Goal: Task Accomplishment & Management: Use online tool/utility

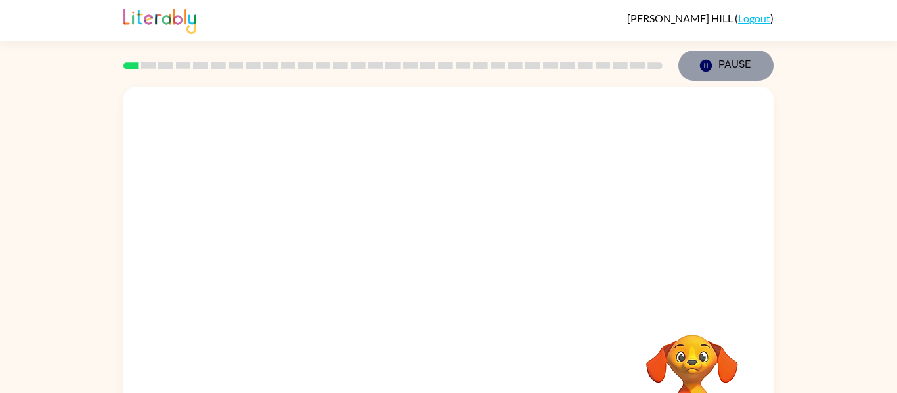
click at [736, 70] on button "Pause Pause" at bounding box center [725, 66] width 95 height 30
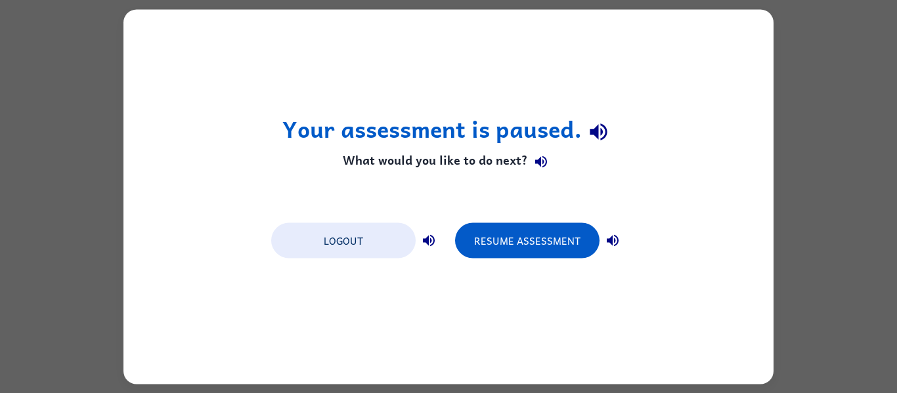
click at [737, 56] on div "Your assessment is paused. What would you like to do next? Logout Resume Assess…" at bounding box center [448, 196] width 650 height 375
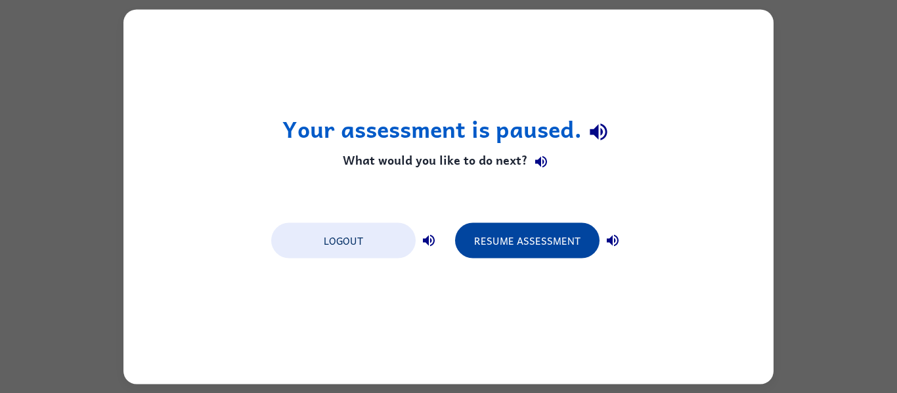
click at [548, 234] on button "Resume Assessment" at bounding box center [527, 240] width 144 height 35
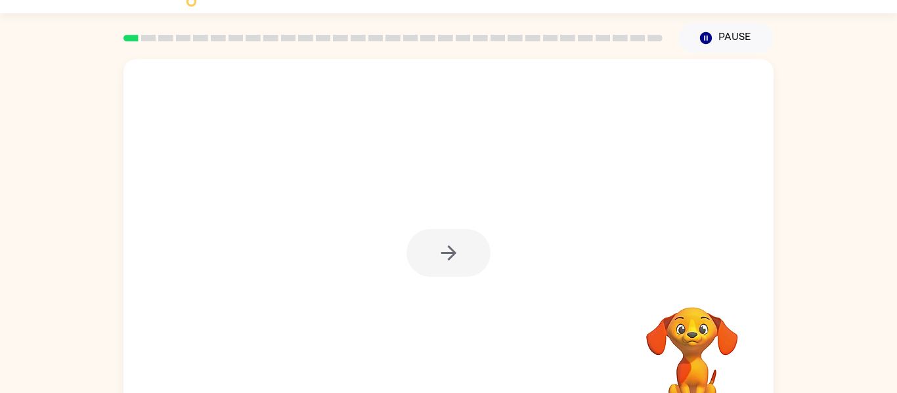
scroll to position [68, 0]
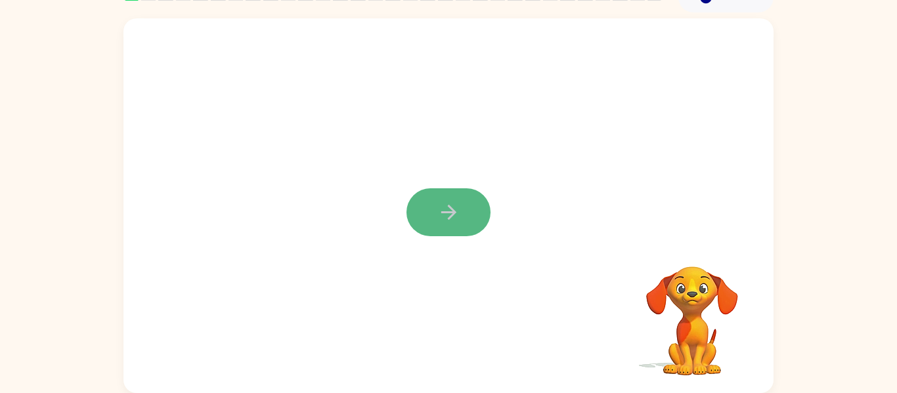
click at [461, 211] on button "button" at bounding box center [449, 212] width 84 height 48
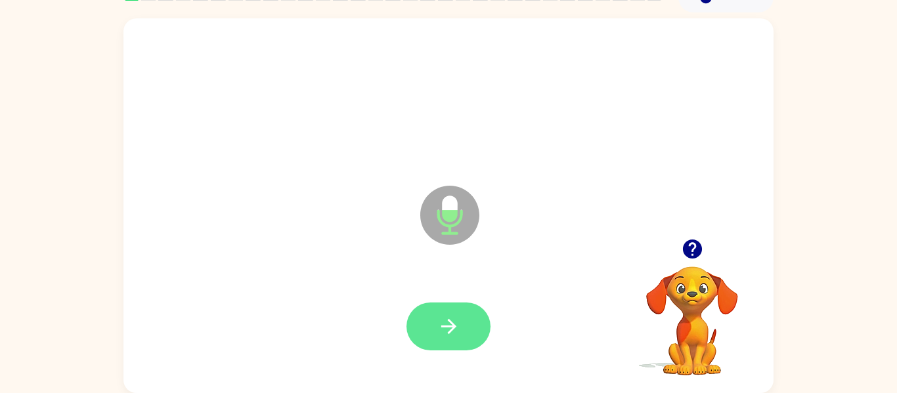
click at [466, 334] on button "button" at bounding box center [449, 327] width 84 height 48
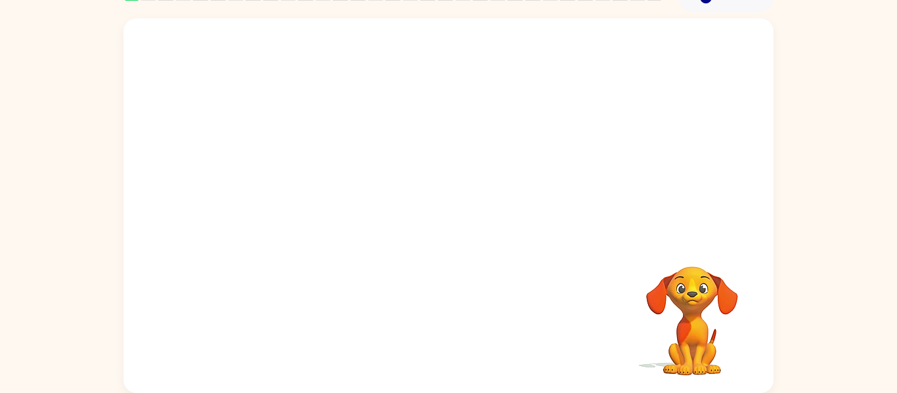
click at [466, 334] on div "Your browser must support playing .mp4 files to use Literably. Please try using…" at bounding box center [448, 205] width 650 height 375
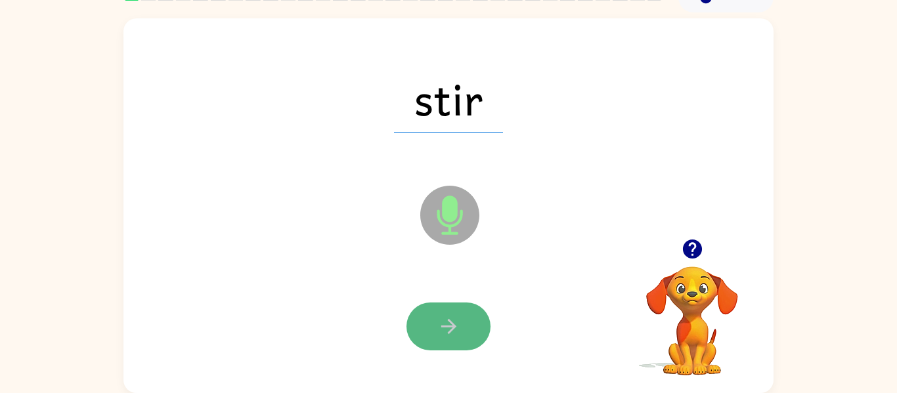
click at [457, 322] on icon "button" at bounding box center [448, 326] width 23 height 23
click at [454, 326] on icon "button" at bounding box center [448, 326] width 15 height 15
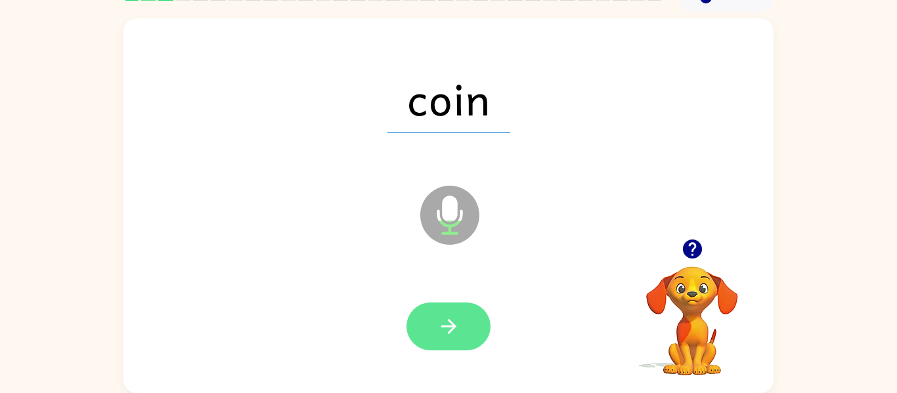
click at [442, 322] on icon "button" at bounding box center [448, 326] width 23 height 23
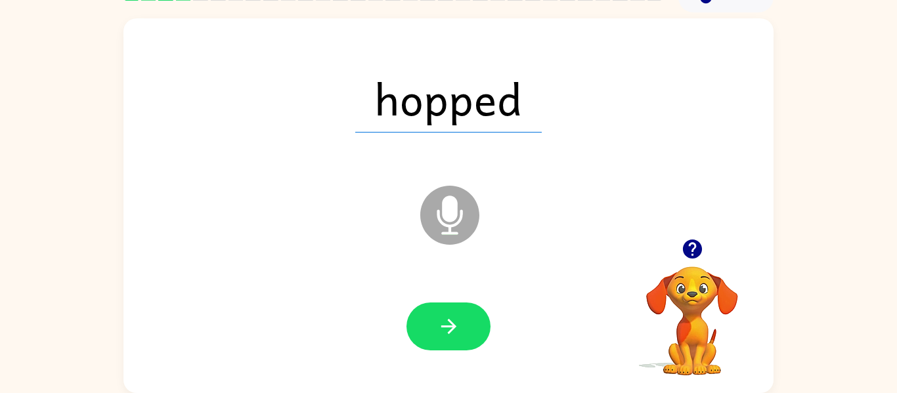
click at [695, 240] on icon "button" at bounding box center [692, 249] width 23 height 23
click at [439, 308] on button "button" at bounding box center [449, 327] width 84 height 48
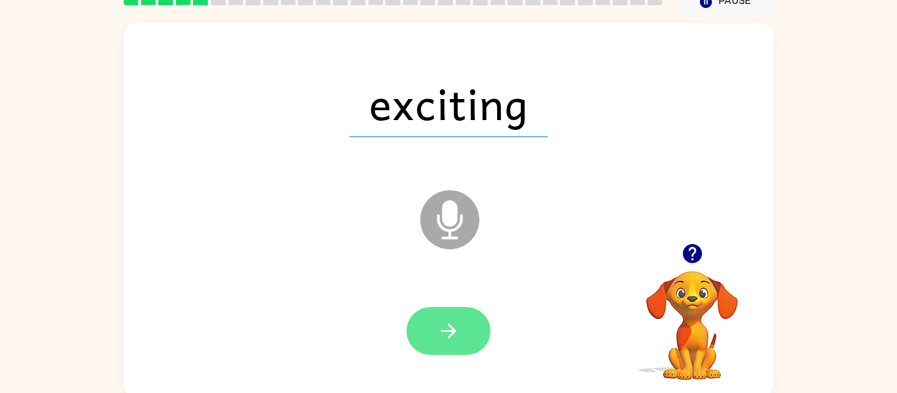
scroll to position [63, 0]
click at [454, 311] on button "button" at bounding box center [449, 332] width 84 height 48
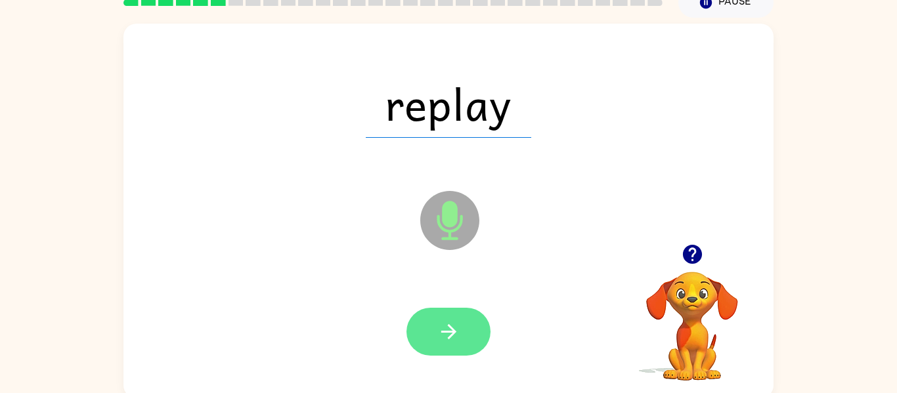
click at [439, 326] on icon "button" at bounding box center [448, 331] width 23 height 23
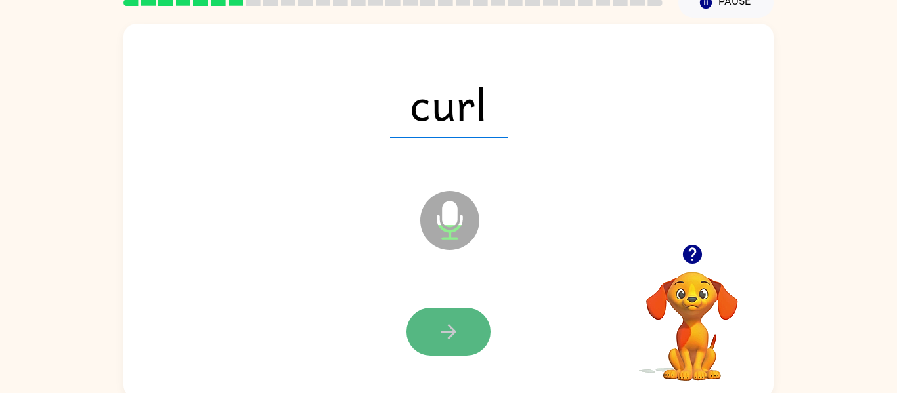
click at [446, 338] on icon "button" at bounding box center [448, 331] width 23 height 23
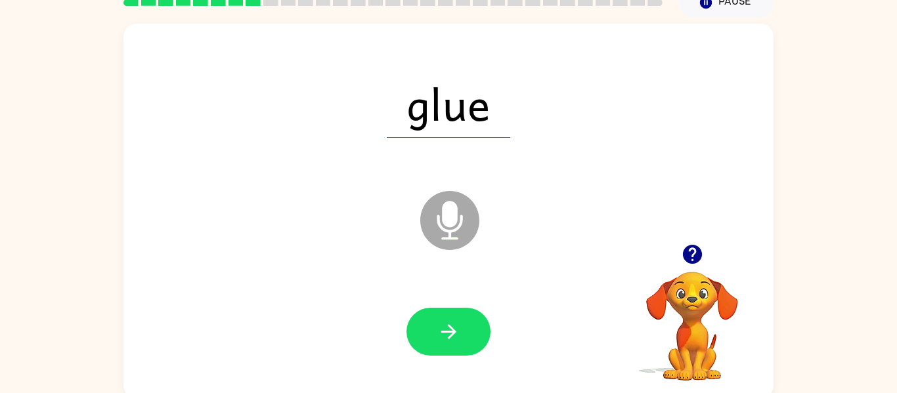
click at [446, 338] on icon "button" at bounding box center [448, 331] width 23 height 23
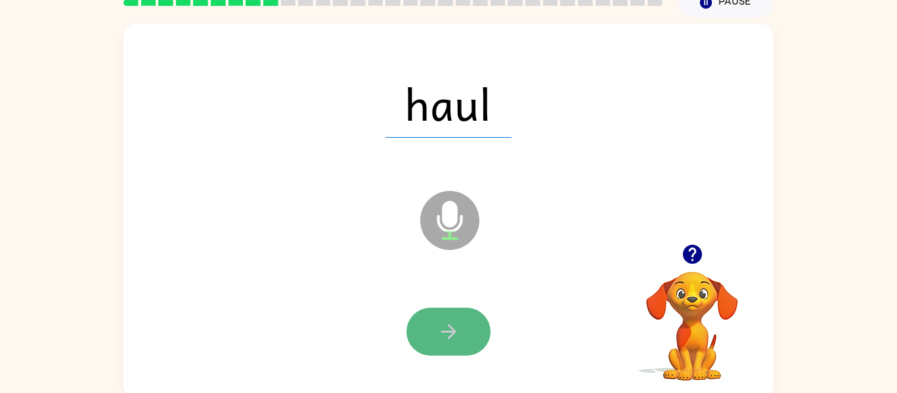
click at [437, 313] on button "button" at bounding box center [449, 332] width 84 height 48
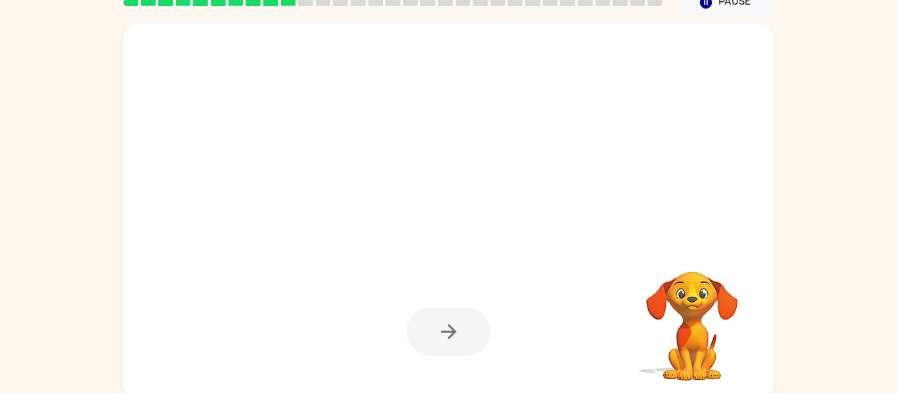
click at [437, 313] on div at bounding box center [449, 332] width 84 height 48
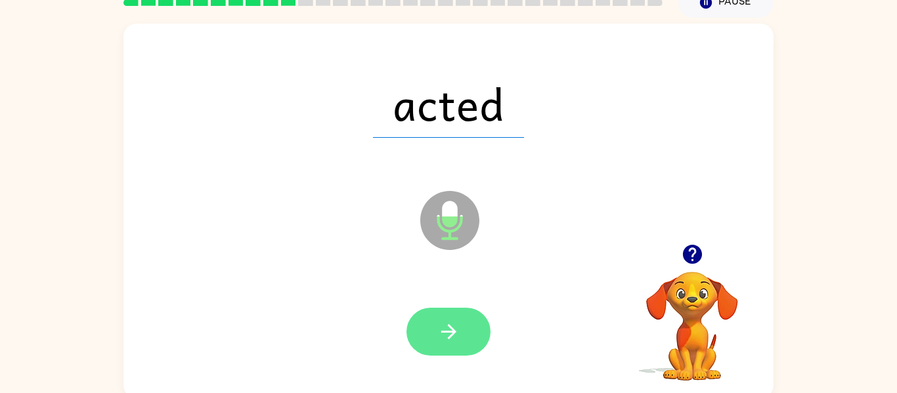
click at [456, 319] on button "button" at bounding box center [449, 332] width 84 height 48
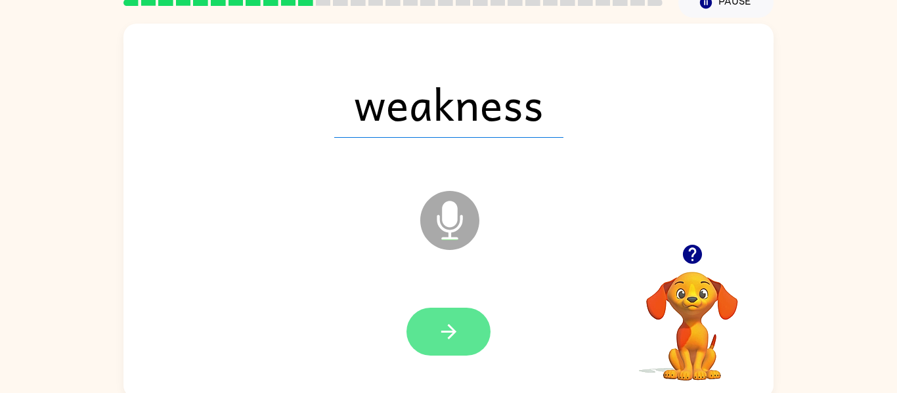
click at [439, 332] on icon "button" at bounding box center [448, 331] width 23 height 23
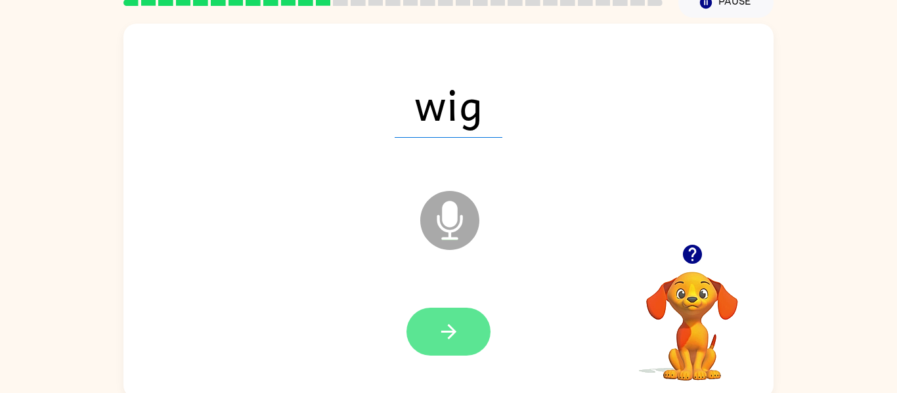
click at [464, 338] on button "button" at bounding box center [449, 332] width 84 height 48
click at [456, 338] on icon "button" at bounding box center [448, 331] width 23 height 23
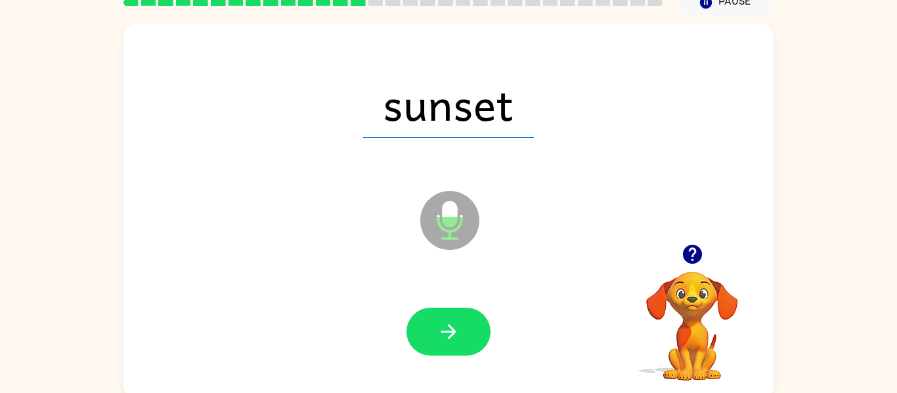
click at [456, 365] on div at bounding box center [449, 332] width 624 height 108
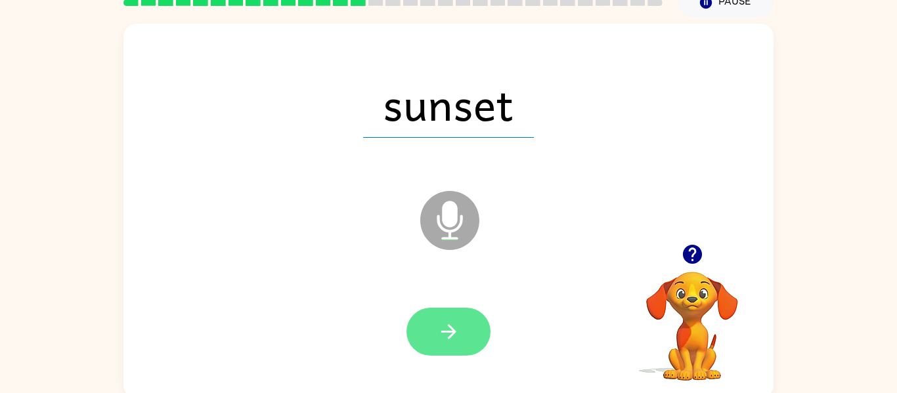
click at [445, 330] on icon "button" at bounding box center [448, 331] width 23 height 23
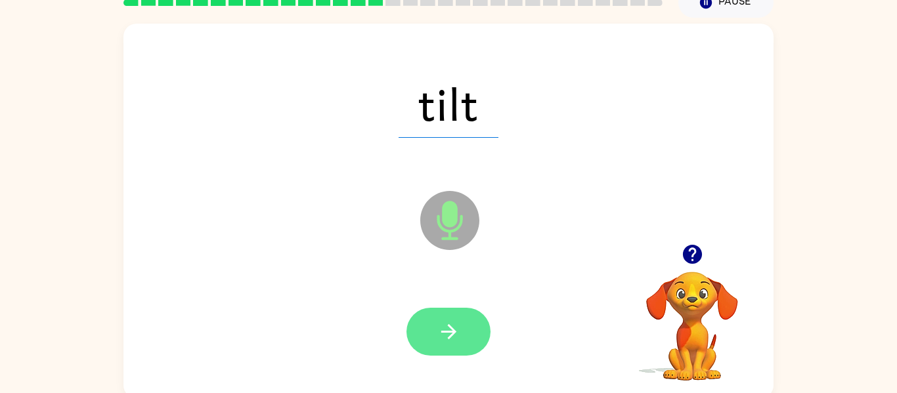
click at [439, 325] on icon "button" at bounding box center [448, 331] width 23 height 23
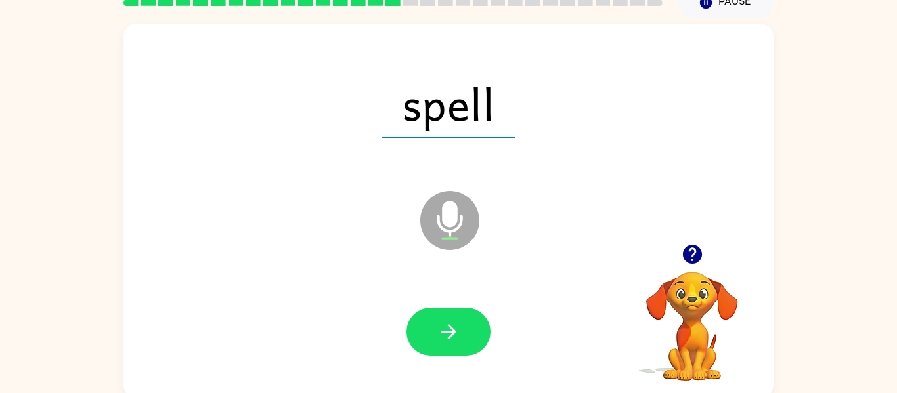
click at [439, 325] on icon "button" at bounding box center [448, 331] width 23 height 23
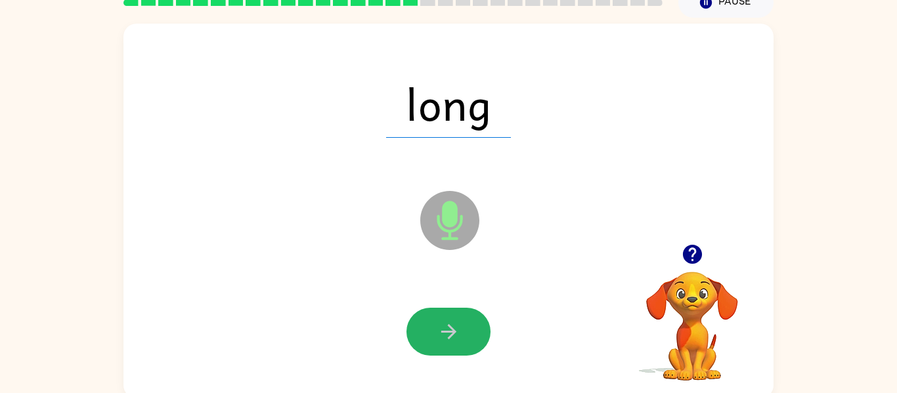
click at [439, 325] on icon "button" at bounding box center [448, 331] width 23 height 23
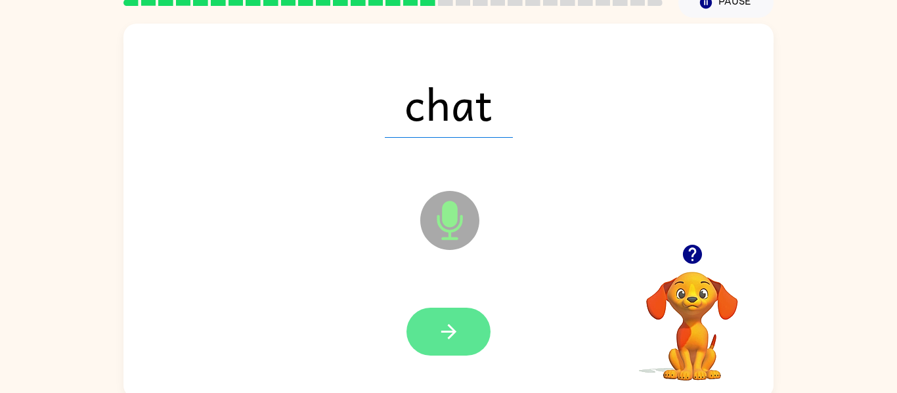
click at [458, 330] on icon "button" at bounding box center [448, 331] width 23 height 23
click at [459, 343] on button "button" at bounding box center [449, 332] width 84 height 48
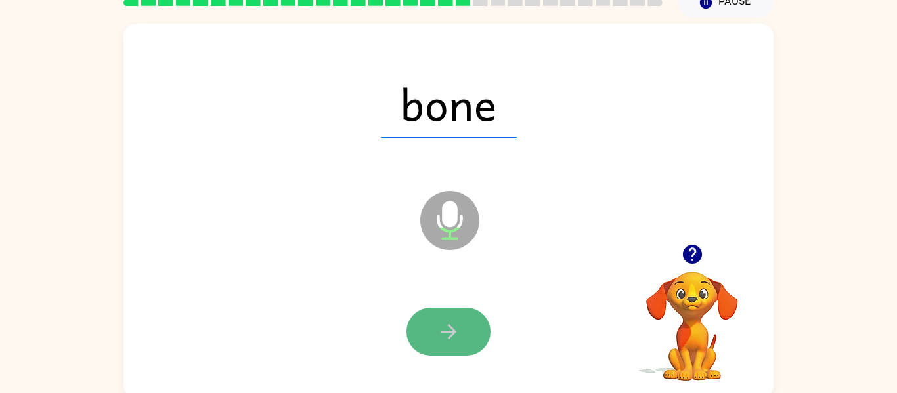
click at [441, 326] on icon "button" at bounding box center [448, 331] width 23 height 23
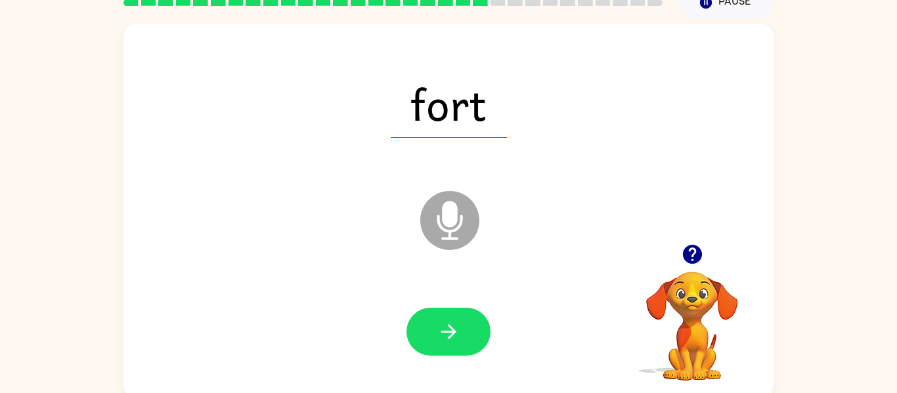
click at [441, 326] on icon "button" at bounding box center [448, 331] width 23 height 23
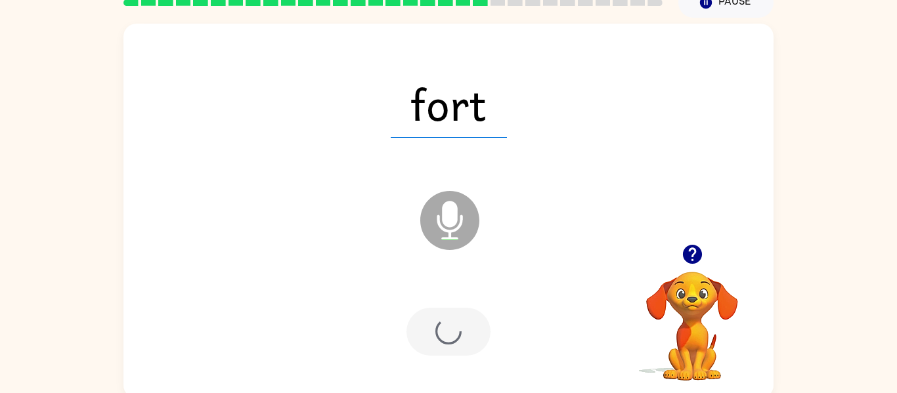
click at [441, 326] on div at bounding box center [449, 332] width 84 height 48
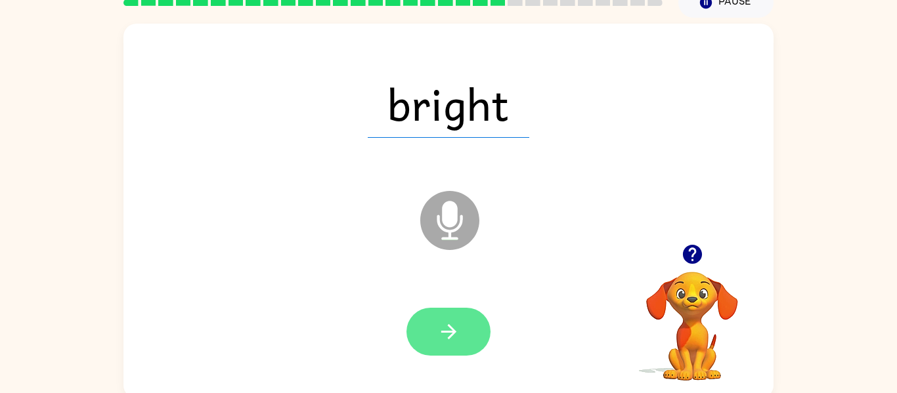
click at [429, 313] on button "button" at bounding box center [449, 332] width 84 height 48
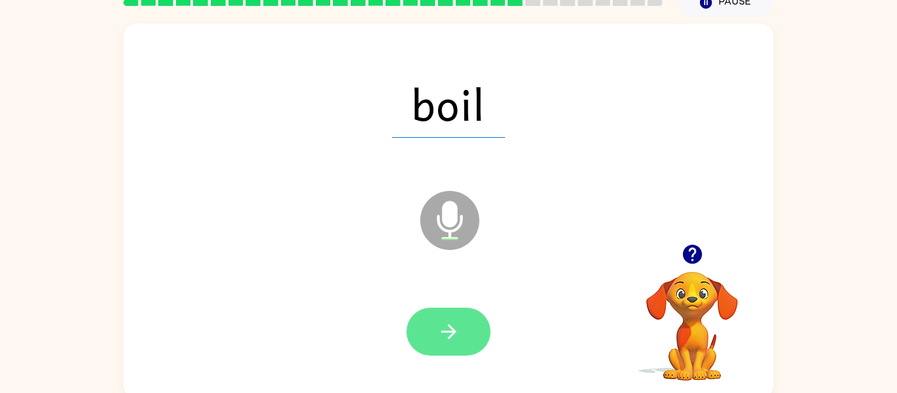
click at [437, 325] on icon "button" at bounding box center [448, 331] width 23 height 23
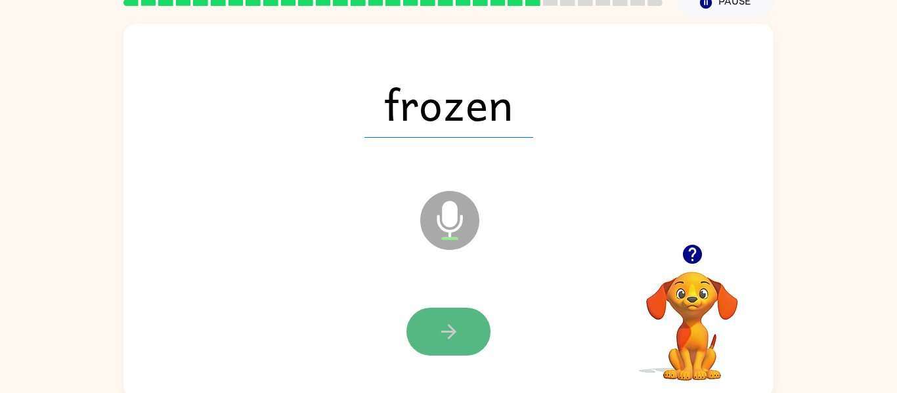
click at [437, 327] on icon "button" at bounding box center [448, 331] width 23 height 23
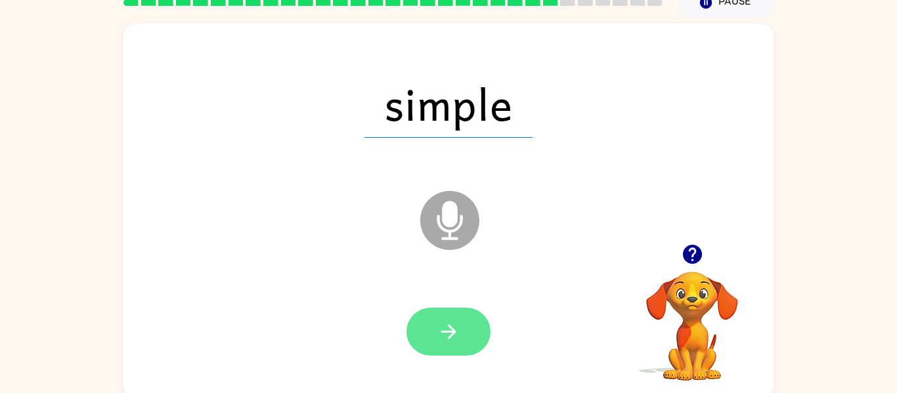
click at [465, 336] on button "button" at bounding box center [449, 332] width 84 height 48
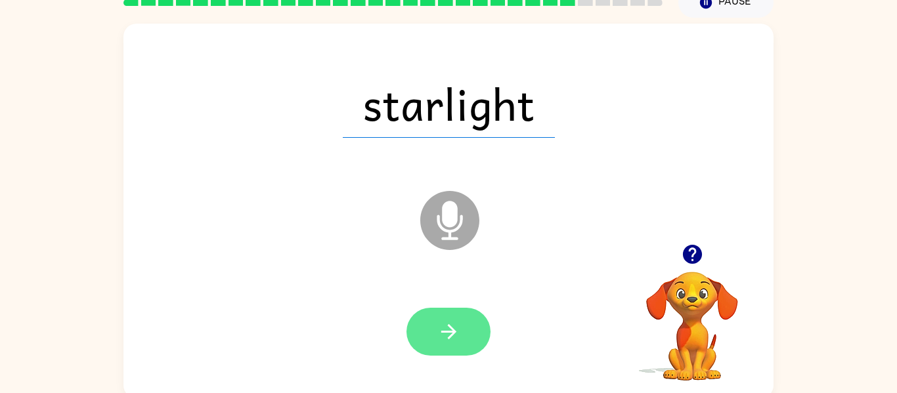
click at [459, 330] on icon "button" at bounding box center [448, 331] width 23 height 23
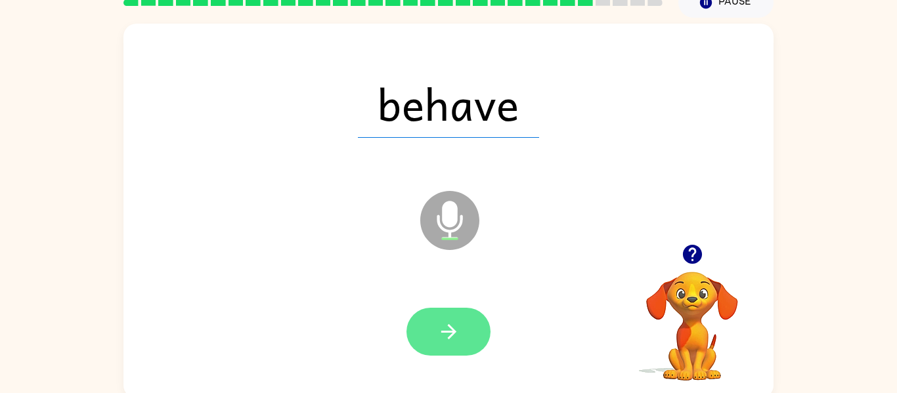
click at [468, 328] on button "button" at bounding box center [449, 332] width 84 height 48
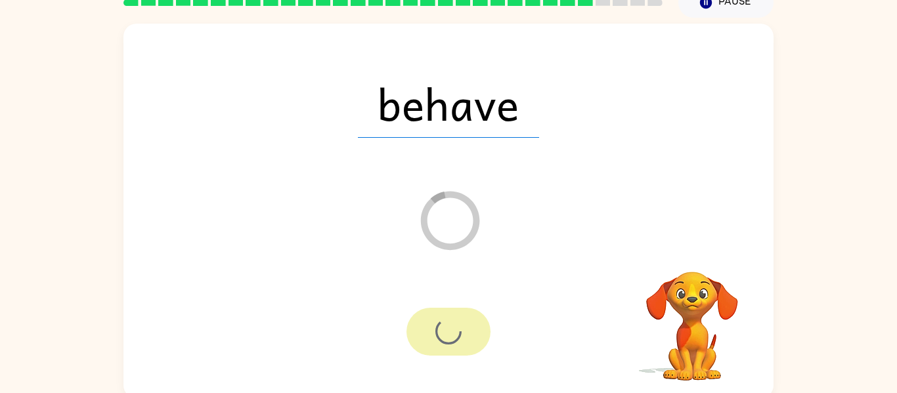
click at [468, 328] on div at bounding box center [449, 332] width 84 height 48
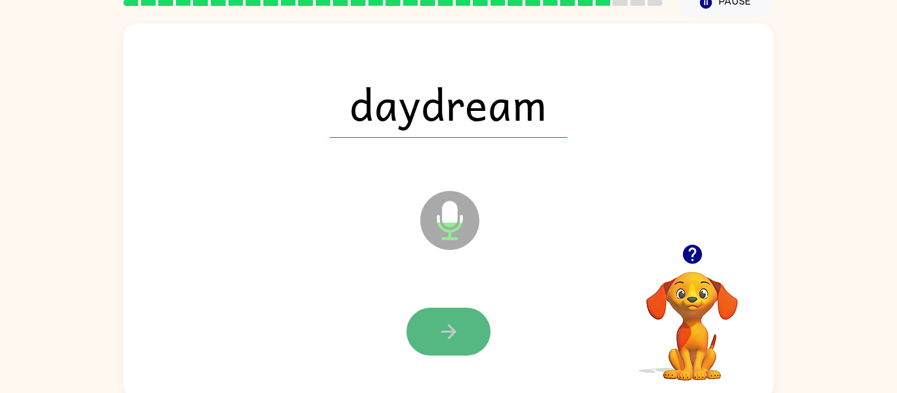
click at [464, 331] on button "button" at bounding box center [449, 332] width 84 height 48
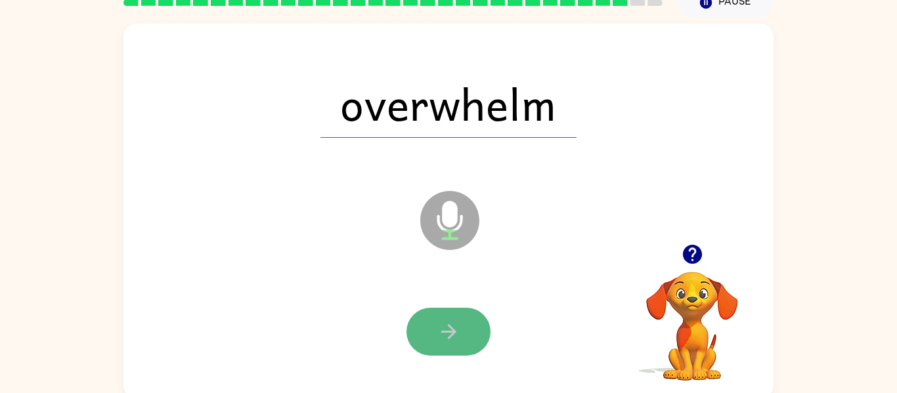
click at [432, 320] on button "button" at bounding box center [449, 332] width 84 height 48
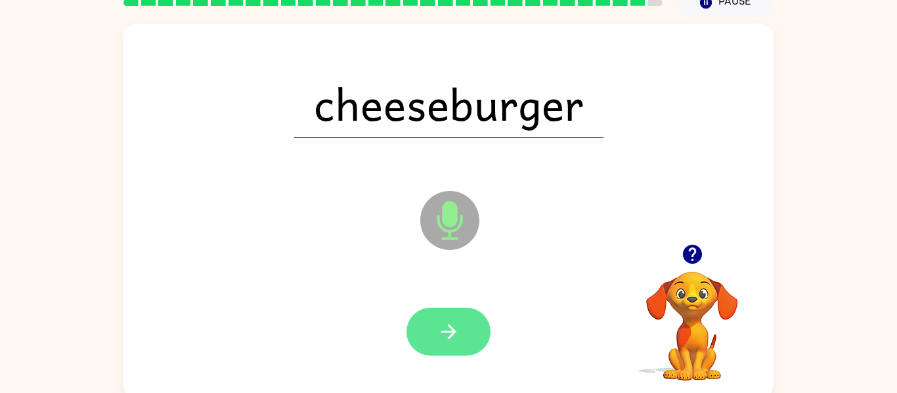
click at [436, 337] on button "button" at bounding box center [449, 332] width 84 height 48
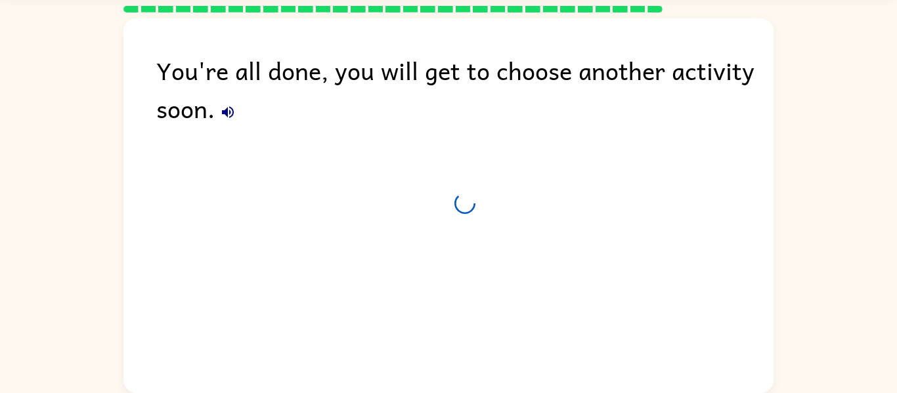
scroll to position [45, 0]
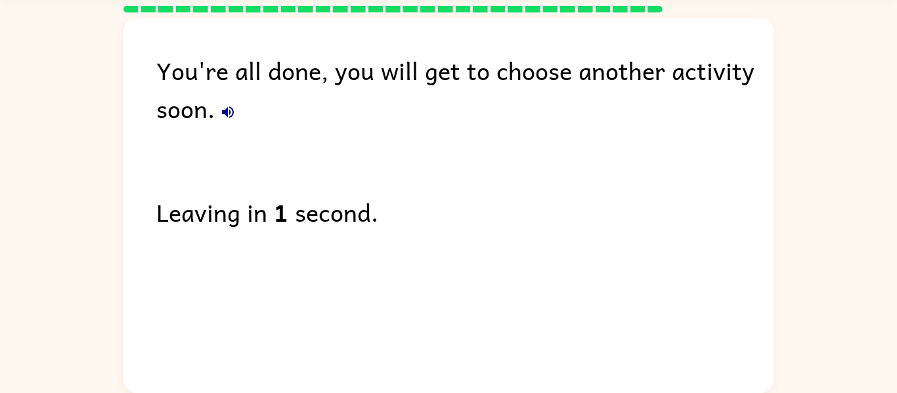
click at [231, 106] on icon "button" at bounding box center [228, 112] width 16 height 16
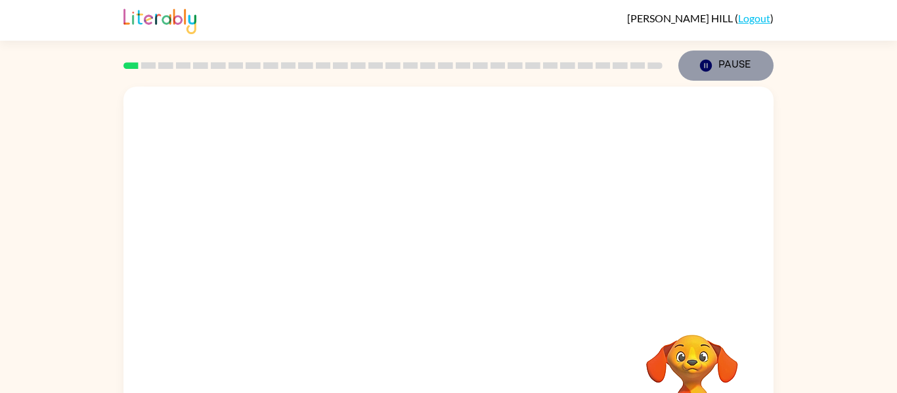
click at [747, 61] on button "Pause Pause" at bounding box center [725, 66] width 95 height 30
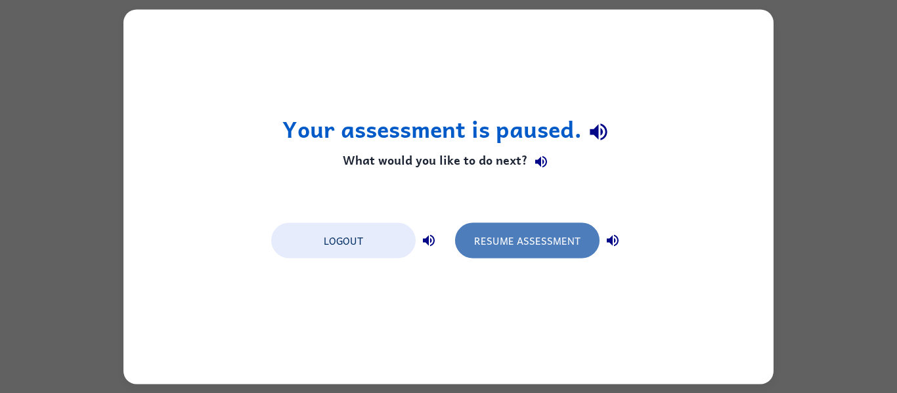
click at [537, 246] on button "Resume Assessment" at bounding box center [527, 240] width 144 height 35
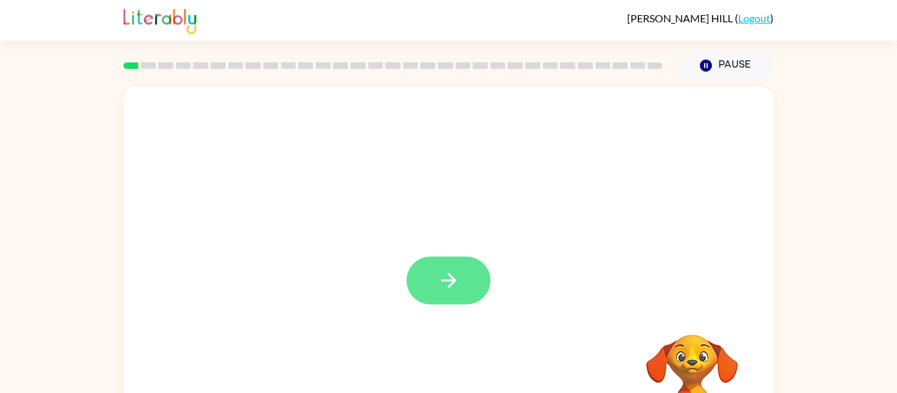
click at [459, 283] on icon "button" at bounding box center [448, 280] width 23 height 23
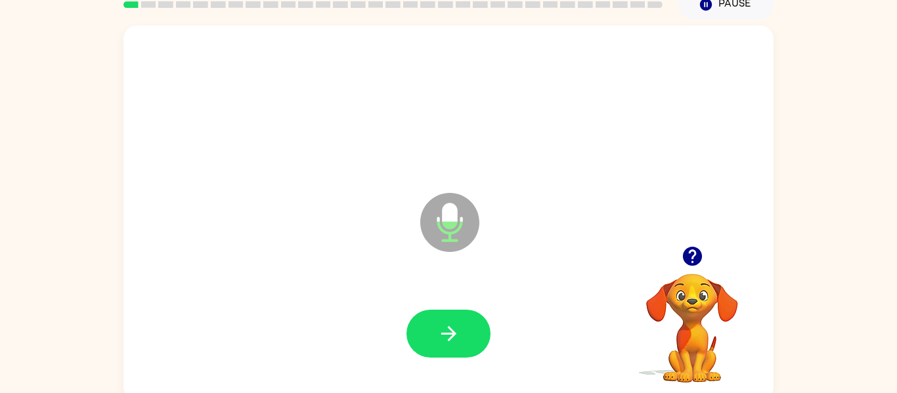
scroll to position [62, 0]
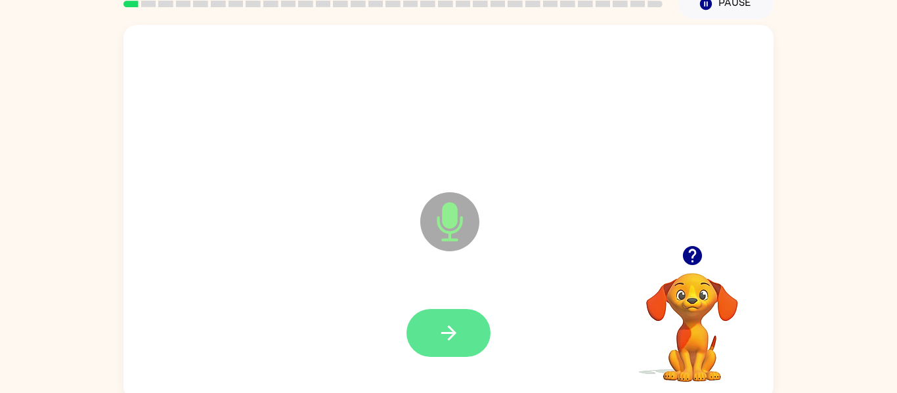
click at [443, 326] on icon "button" at bounding box center [448, 333] width 23 height 23
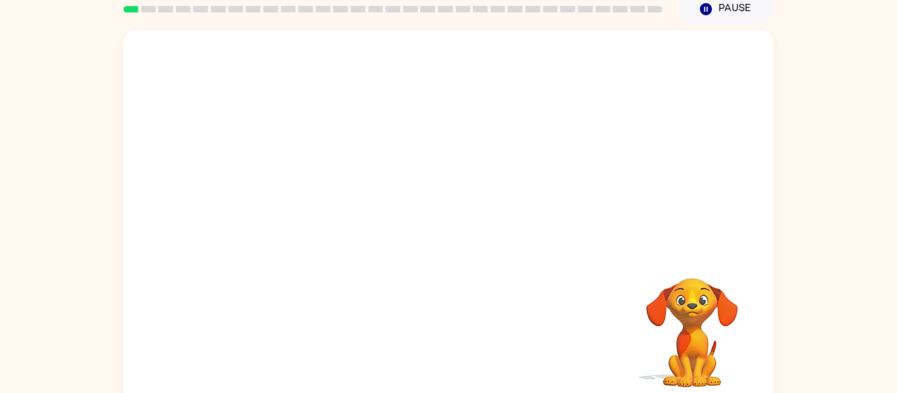
scroll to position [0, 0]
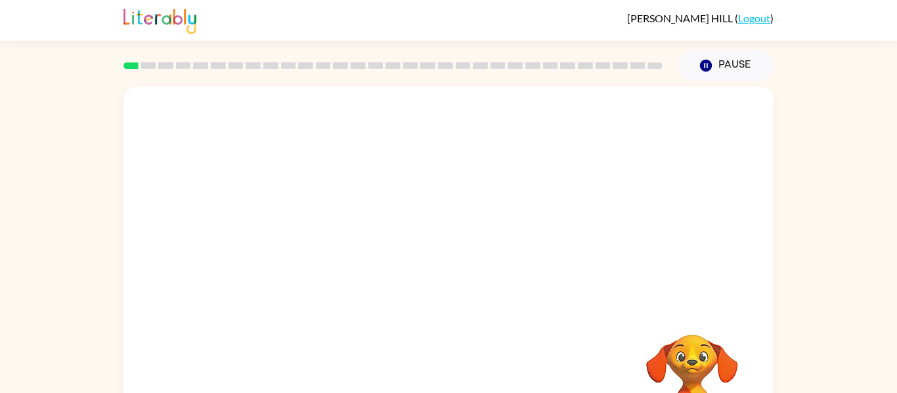
click at [724, 223] on div at bounding box center [448, 197] width 650 height 221
click at [712, 241] on div at bounding box center [448, 197] width 650 height 221
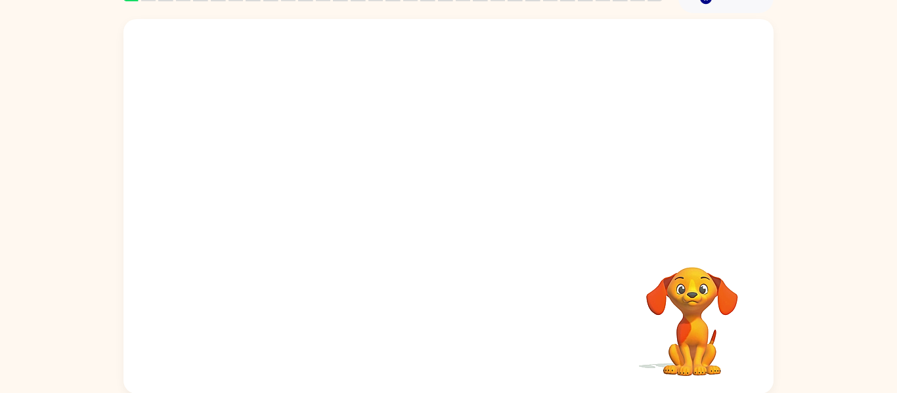
scroll to position [68, 0]
click at [684, 318] on video "Your browser must support playing .mp4 files to use Literably. Please try using…" at bounding box center [692, 311] width 131 height 131
click at [694, 345] on video "Your browser must support playing .mp4 files to use Literably. Please try using…" at bounding box center [692, 311] width 131 height 131
click at [705, 337] on video "Your browser must support playing .mp4 files to use Literably. Please try using…" at bounding box center [692, 311] width 131 height 131
click at [695, 320] on video "Your browser must support playing .mp4 files to use Literably. Please try using…" at bounding box center [692, 311] width 131 height 131
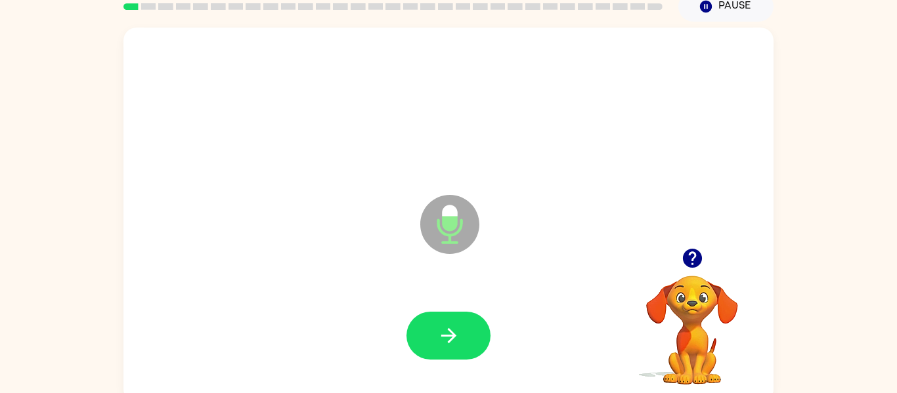
scroll to position [56, 0]
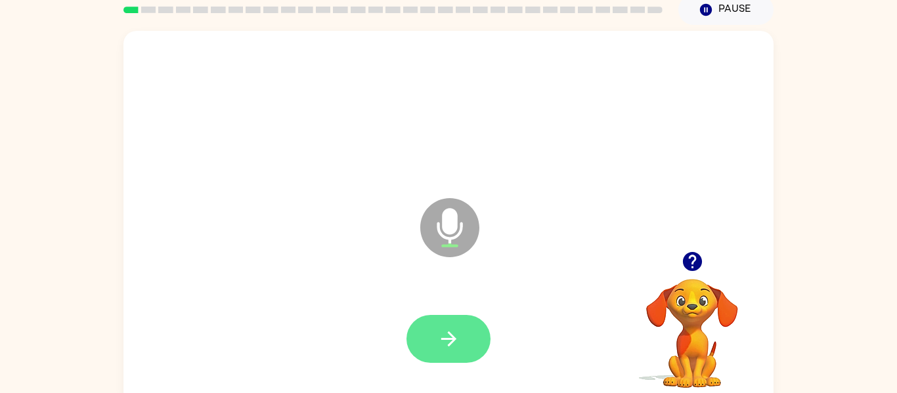
click at [430, 348] on button "button" at bounding box center [449, 339] width 84 height 48
click at [456, 348] on icon "button" at bounding box center [448, 339] width 23 height 23
click at [464, 338] on button "button" at bounding box center [449, 339] width 84 height 48
click at [454, 345] on icon "button" at bounding box center [448, 339] width 23 height 23
click at [447, 339] on icon "button" at bounding box center [448, 339] width 15 height 15
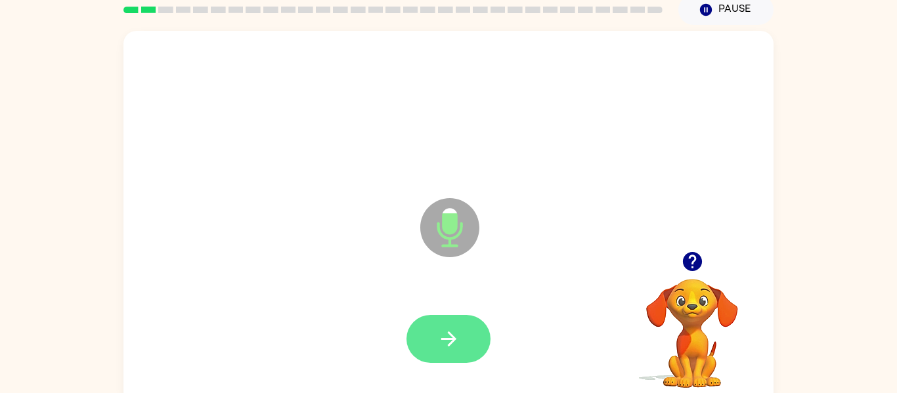
click at [460, 342] on icon "button" at bounding box center [448, 339] width 23 height 23
click at [452, 326] on button "button" at bounding box center [449, 339] width 84 height 48
click at [593, 321] on div at bounding box center [449, 340] width 624 height 108
click at [462, 343] on button "button" at bounding box center [449, 339] width 84 height 48
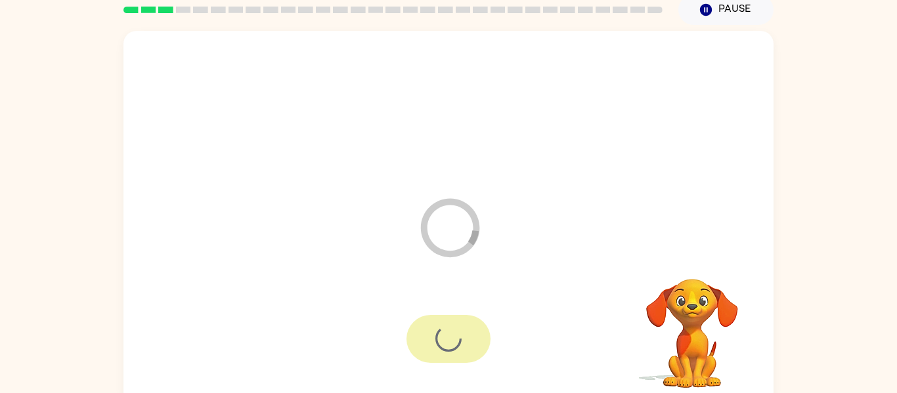
click at [462, 343] on div at bounding box center [449, 339] width 84 height 48
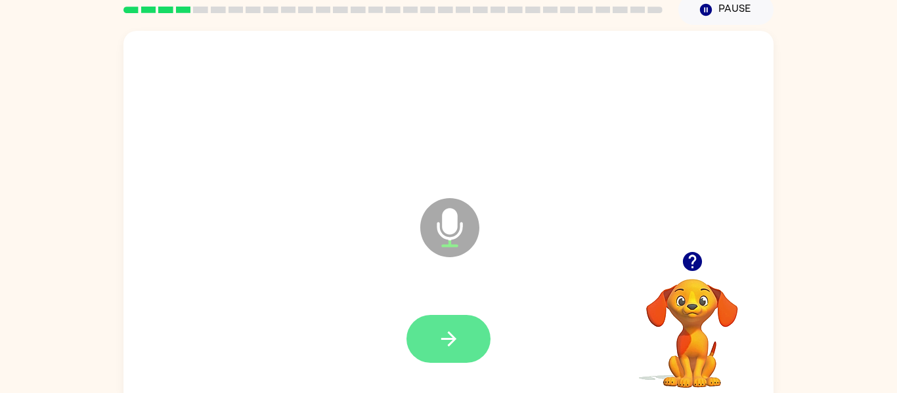
click at [462, 344] on button "button" at bounding box center [449, 339] width 84 height 48
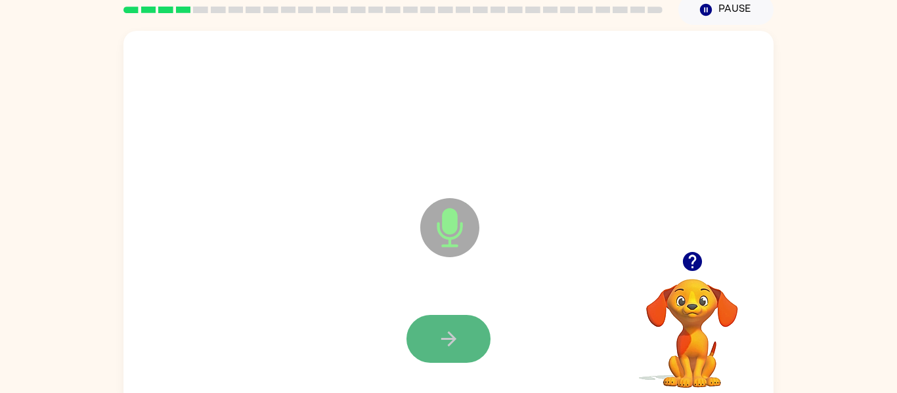
click at [445, 341] on icon "button" at bounding box center [448, 339] width 23 height 23
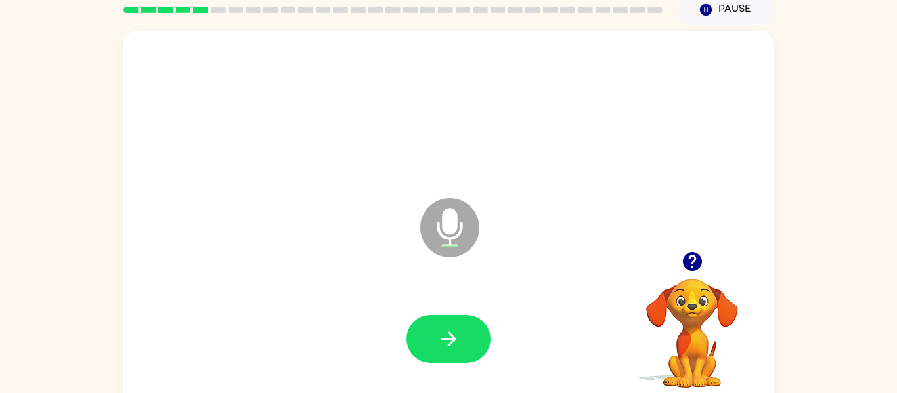
click at [690, 254] on icon "button" at bounding box center [691, 261] width 19 height 19
click at [465, 332] on button "button" at bounding box center [449, 339] width 84 height 48
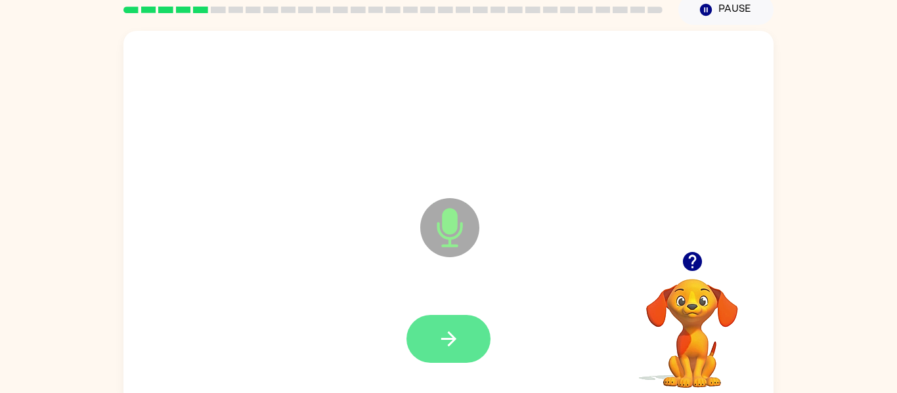
click at [448, 349] on icon "button" at bounding box center [448, 339] width 23 height 23
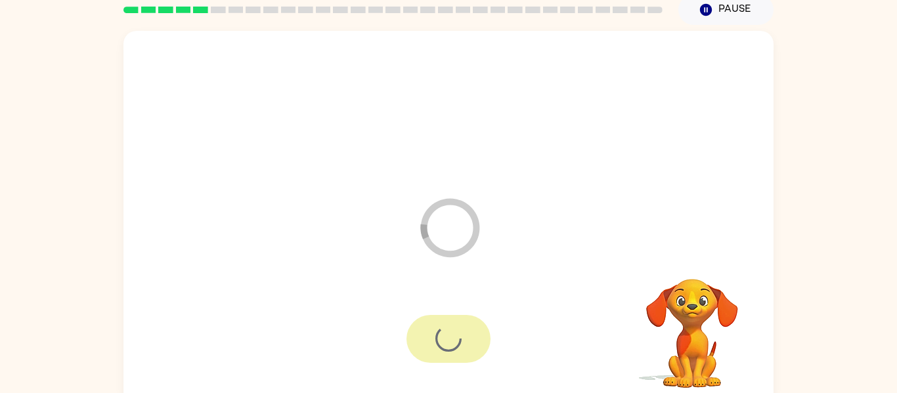
click at [448, 349] on div at bounding box center [449, 339] width 84 height 48
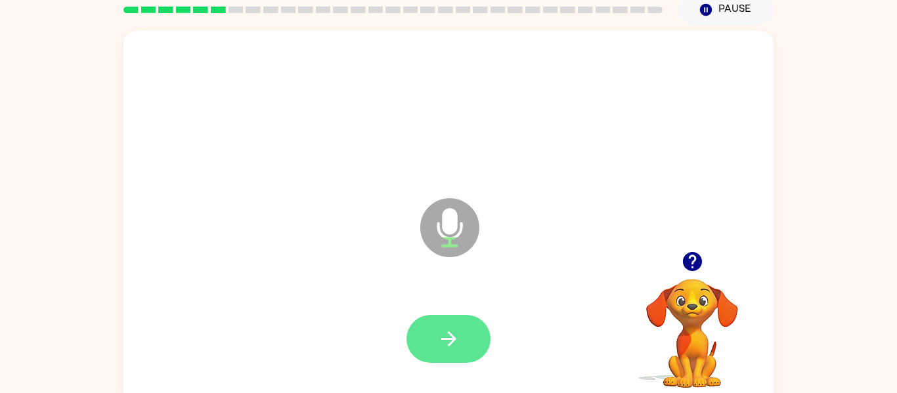
click at [447, 349] on icon "button" at bounding box center [448, 339] width 23 height 23
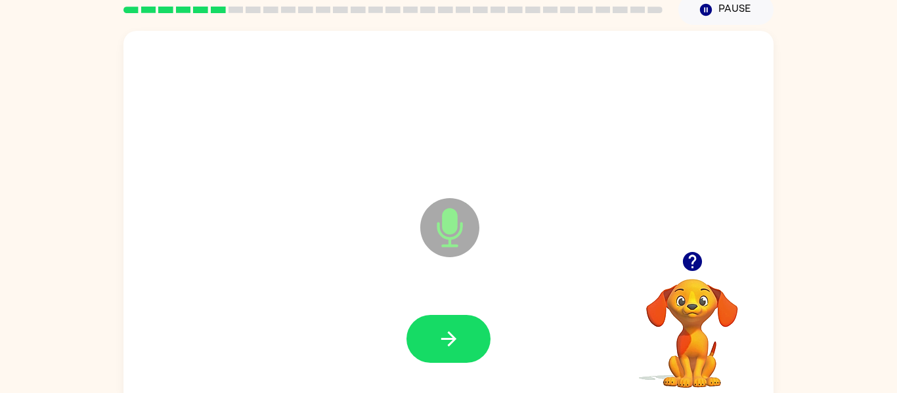
click at [447, 349] on icon "button" at bounding box center [448, 339] width 23 height 23
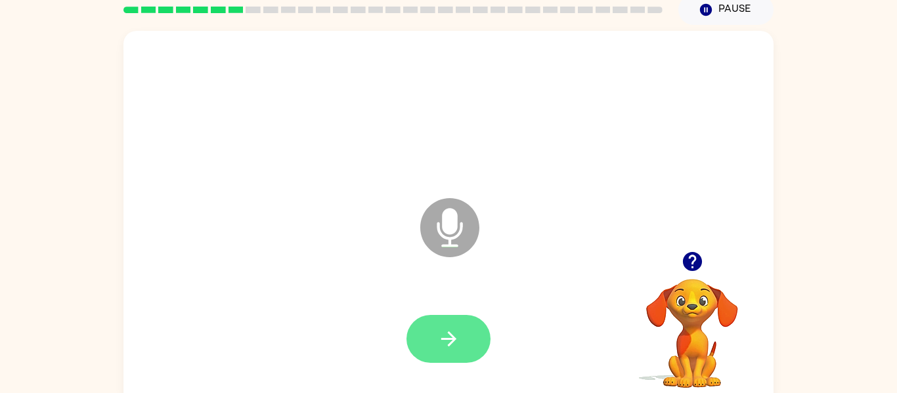
click at [451, 349] on icon "button" at bounding box center [448, 339] width 23 height 23
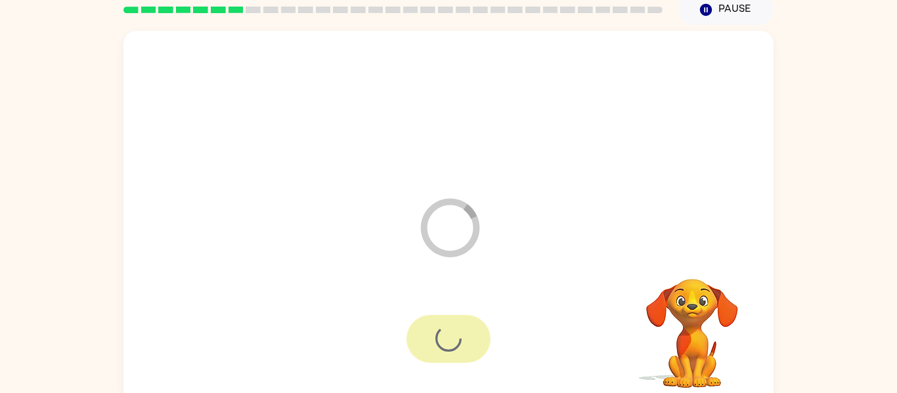
scroll to position [68, 0]
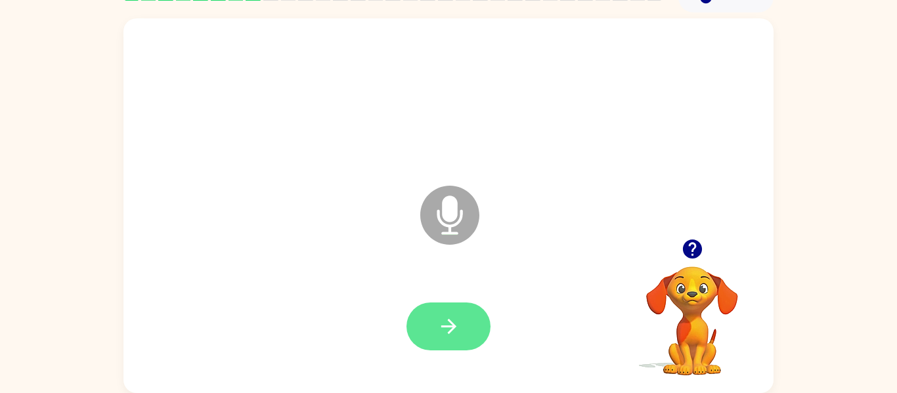
click at [447, 336] on icon "button" at bounding box center [448, 326] width 23 height 23
click at [430, 331] on button "button" at bounding box center [449, 327] width 84 height 48
click at [451, 324] on icon "button" at bounding box center [448, 326] width 23 height 23
click at [448, 330] on icon "button" at bounding box center [448, 326] width 23 height 23
click at [431, 309] on button "button" at bounding box center [449, 327] width 84 height 48
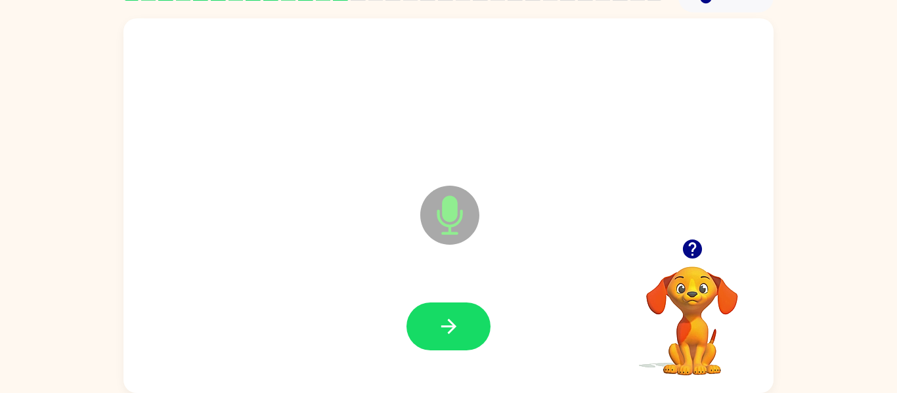
click at [692, 248] on icon "button" at bounding box center [691, 249] width 19 height 19
click at [467, 297] on div at bounding box center [449, 327] width 624 height 108
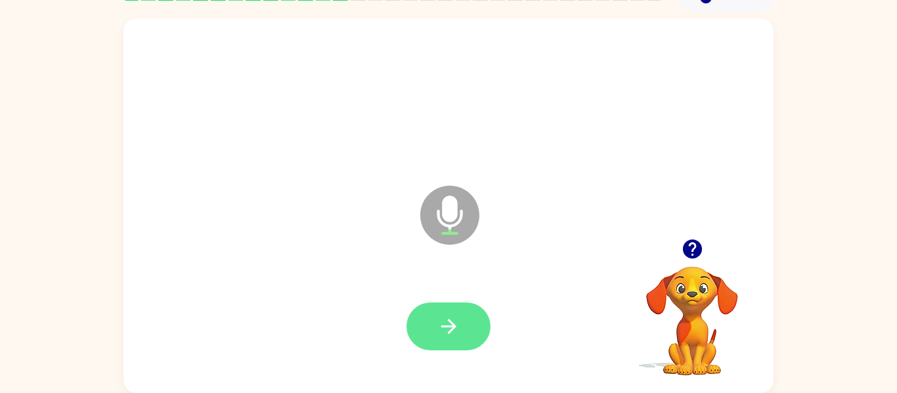
click at [456, 327] on icon "button" at bounding box center [448, 326] width 23 height 23
click at [458, 326] on icon "button" at bounding box center [448, 326] width 23 height 23
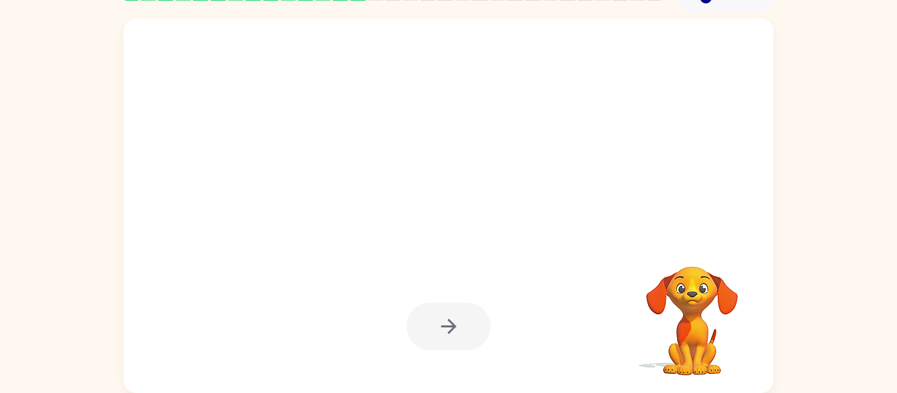
click at [458, 326] on div at bounding box center [449, 327] width 84 height 48
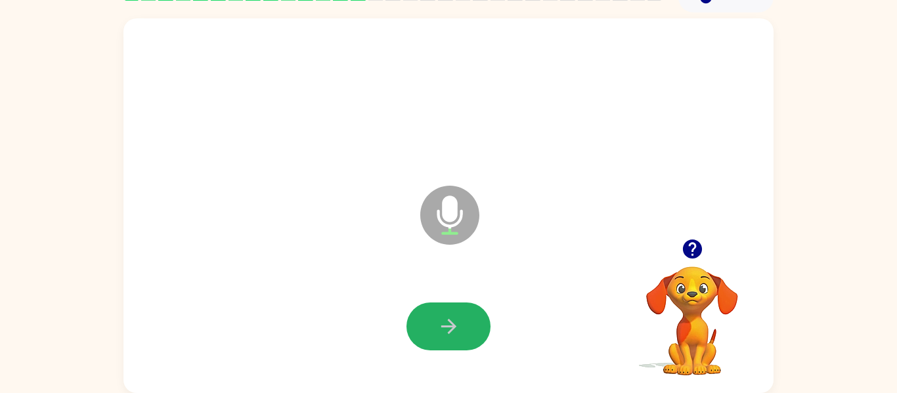
click at [458, 326] on icon "button" at bounding box center [448, 326] width 23 height 23
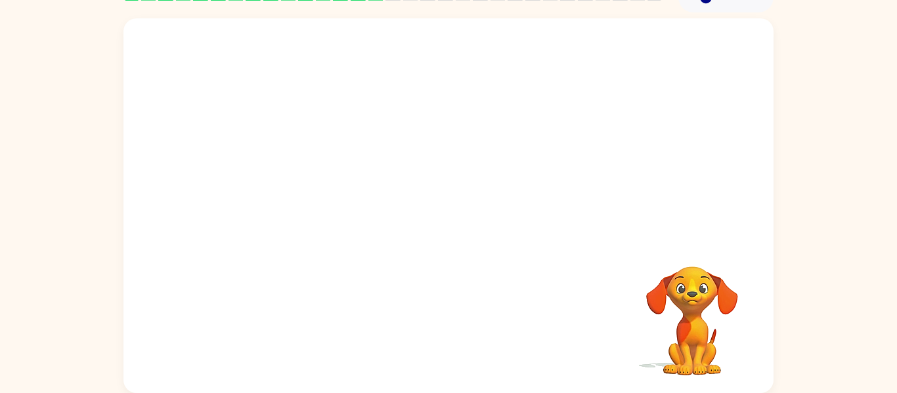
click at [458, 326] on div at bounding box center [449, 327] width 624 height 108
click at [312, 288] on div at bounding box center [449, 327] width 624 height 108
click at [686, 345] on video "Your browser must support playing .mp4 files to use Literably. Please try using…" at bounding box center [692, 311] width 131 height 131
click at [828, 156] on div "Your browser must support playing .mp4 files to use Literably. Please try using…" at bounding box center [448, 202] width 897 height 381
click at [831, 136] on div "Your browser must support playing .mp4 files to use Literably. Please try using…" at bounding box center [448, 202] width 897 height 381
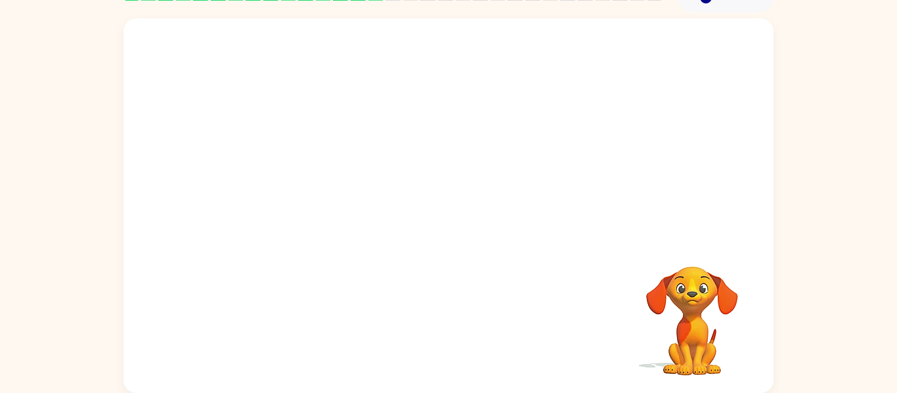
click at [871, 116] on div "Your browser must support playing .mp4 files to use Literably. Please try using…" at bounding box center [448, 202] width 897 height 381
click at [854, 118] on div "Your browser must support playing .mp4 files to use Literably. Please try using…" at bounding box center [448, 202] width 897 height 381
click at [700, 196] on div at bounding box center [448, 205] width 650 height 375
click at [658, 169] on div at bounding box center [417, 182] width 561 height 47
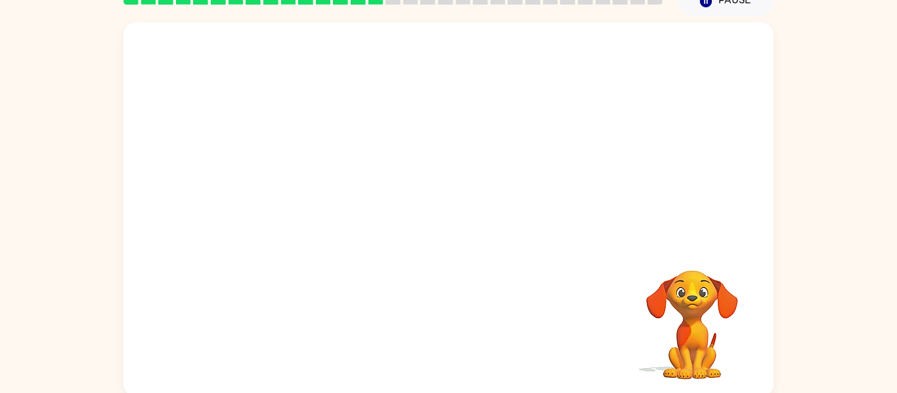
click at [709, 330] on video "Your browser must support playing .mp4 files to use Literably. Please try using…" at bounding box center [692, 315] width 131 height 131
click at [686, 345] on video "Your browser must support playing .mp4 files to use Literably. Please try using…" at bounding box center [692, 315] width 131 height 131
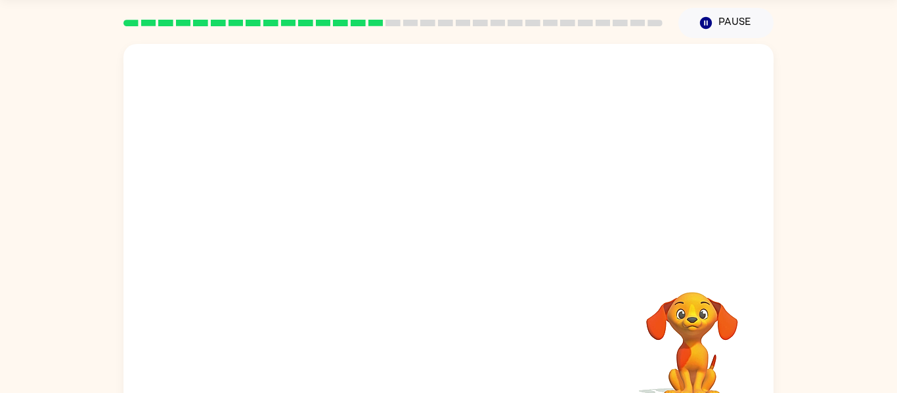
scroll to position [62, 0]
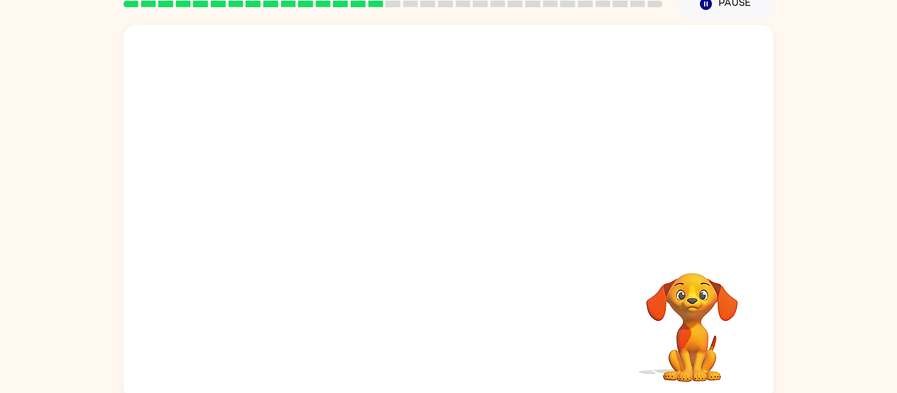
click at [703, 316] on video "Your browser must support playing .mp4 files to use Literably. Please try using…" at bounding box center [692, 318] width 131 height 131
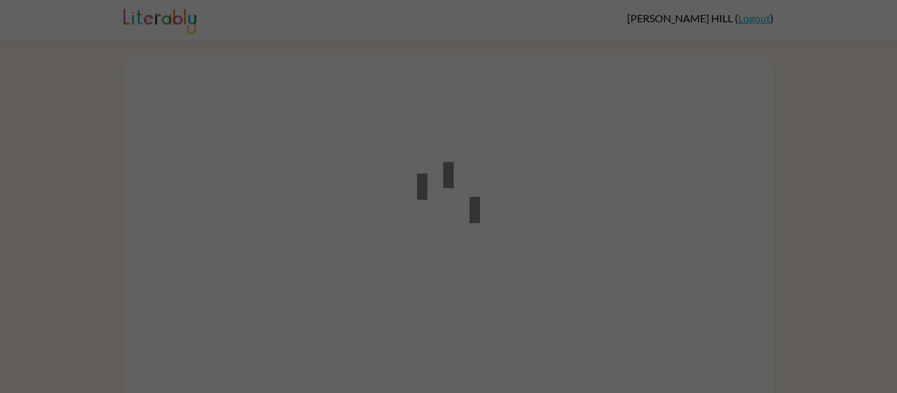
scroll to position [38, 0]
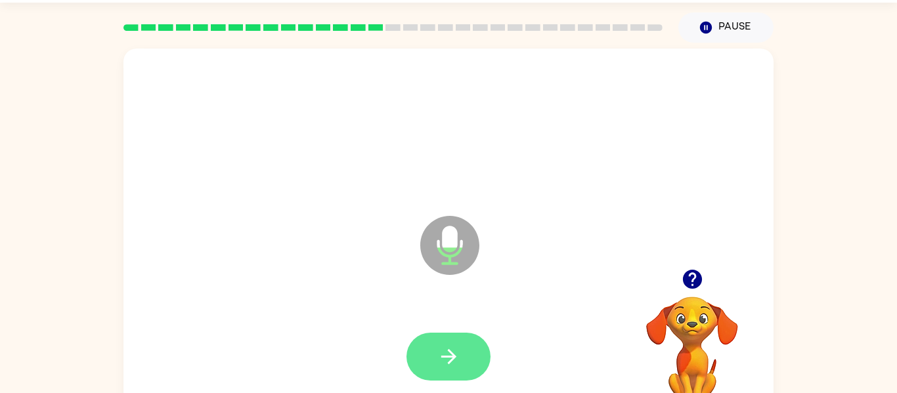
click at [456, 357] on icon "button" at bounding box center [448, 356] width 15 height 15
click at [479, 338] on button "button" at bounding box center [449, 357] width 84 height 48
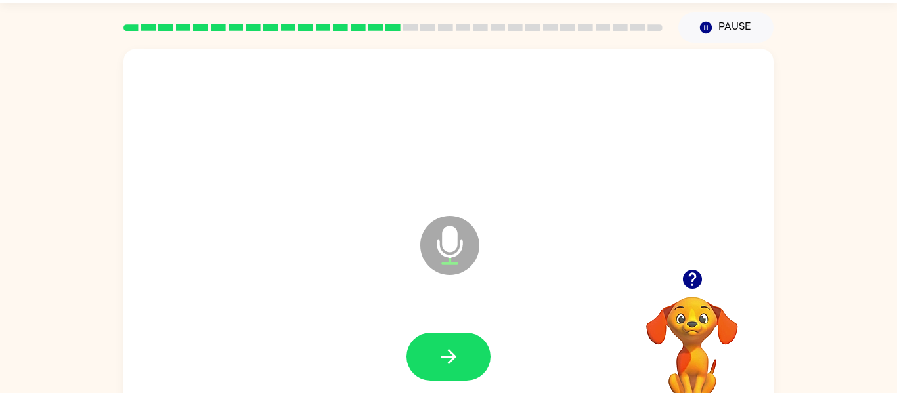
click at [245, 271] on div "Microphone The Microphone is here when it is your turn to talk" at bounding box center [448, 236] width 650 height 375
click at [458, 361] on icon "button" at bounding box center [448, 356] width 23 height 23
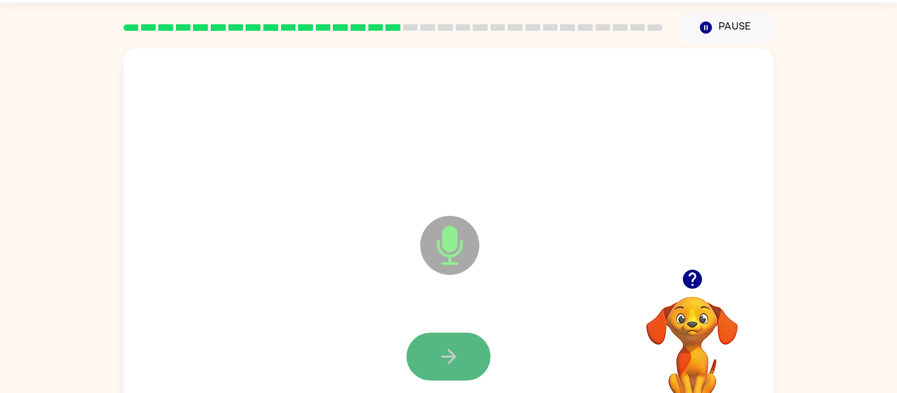
click at [470, 361] on button "button" at bounding box center [449, 357] width 84 height 48
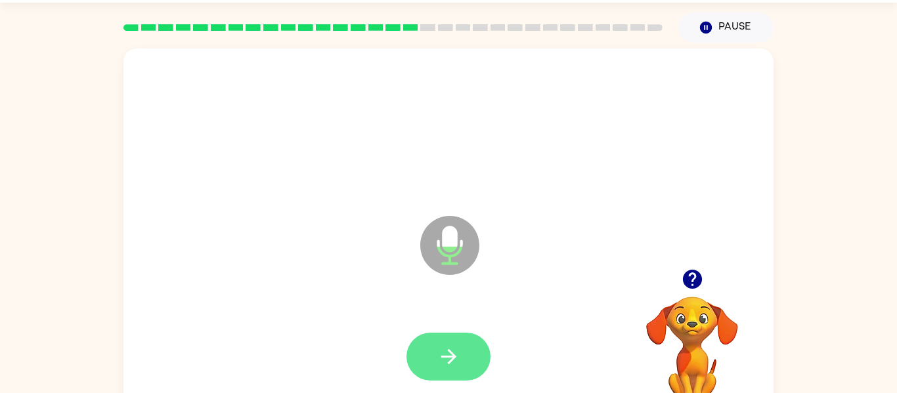
click at [454, 353] on icon "button" at bounding box center [448, 356] width 23 height 23
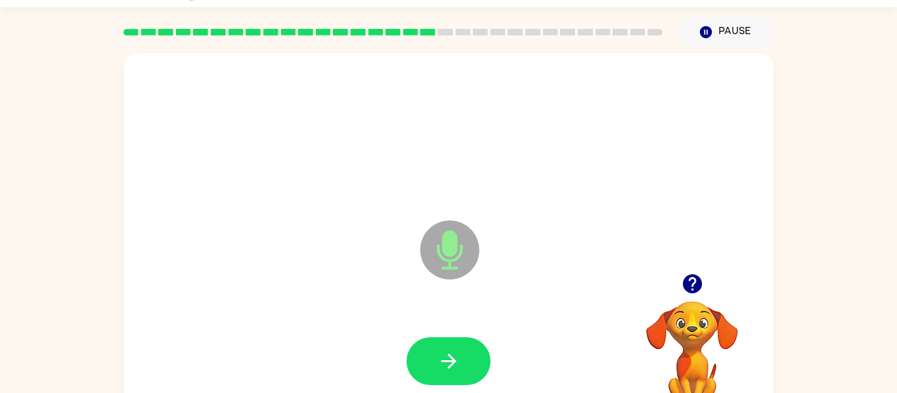
scroll to position [68, 0]
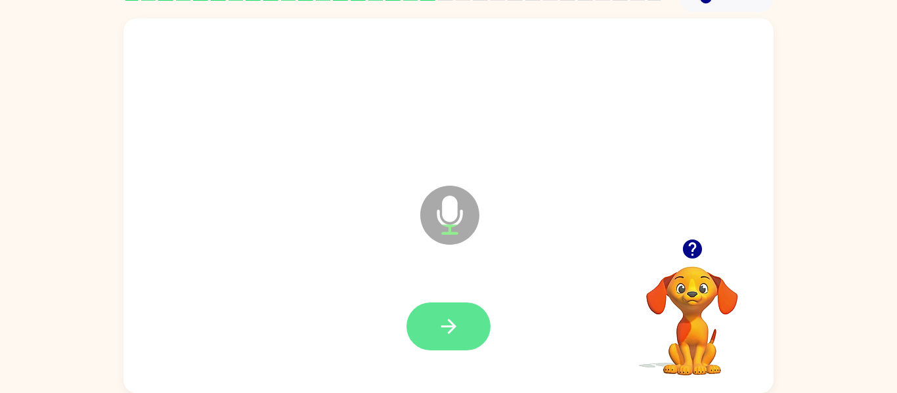
click at [447, 341] on button "button" at bounding box center [449, 327] width 84 height 48
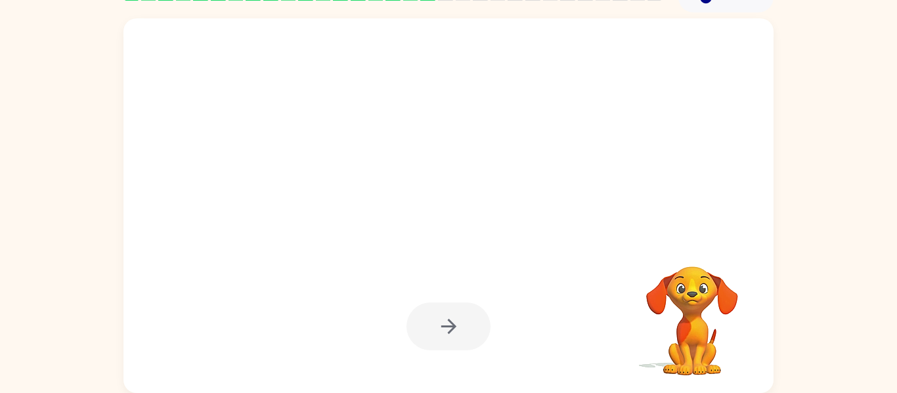
scroll to position [67, 0]
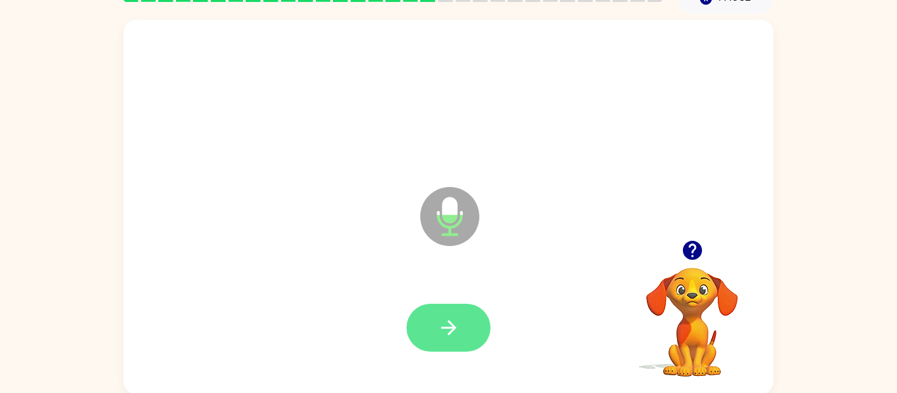
click at [459, 346] on button "button" at bounding box center [449, 328] width 84 height 48
click at [435, 335] on button "button" at bounding box center [449, 328] width 84 height 48
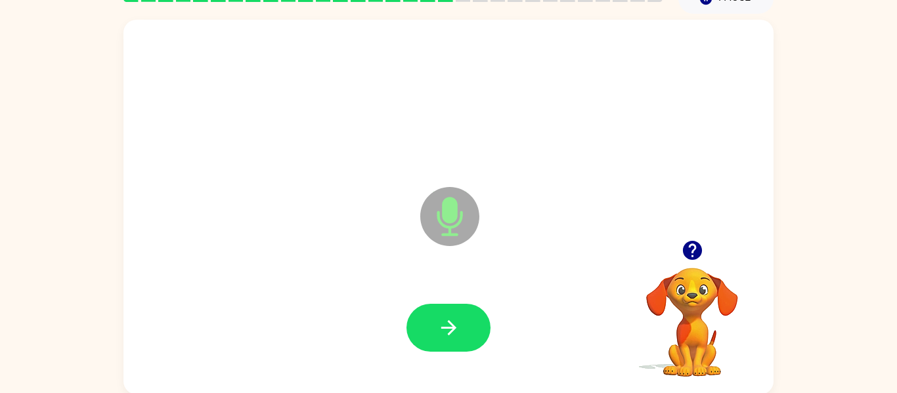
click at [451, 333] on icon "button" at bounding box center [448, 327] width 15 height 15
click at [449, 317] on div at bounding box center [449, 329] width 624 height 108
click at [456, 329] on icon "button" at bounding box center [448, 328] width 23 height 23
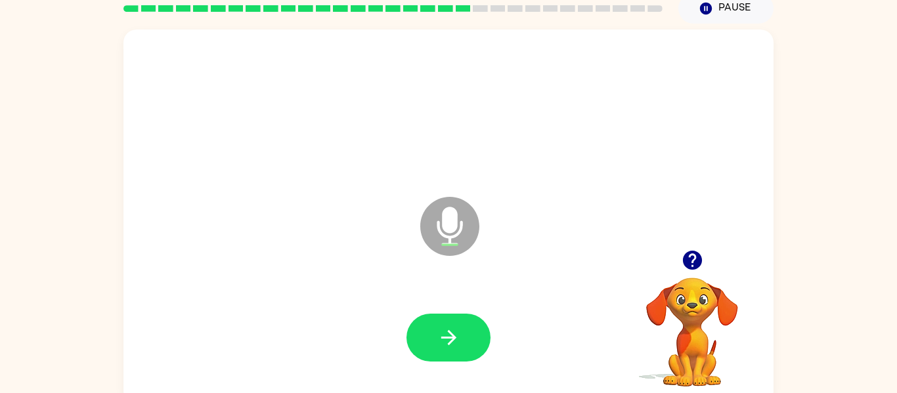
scroll to position [52, 0]
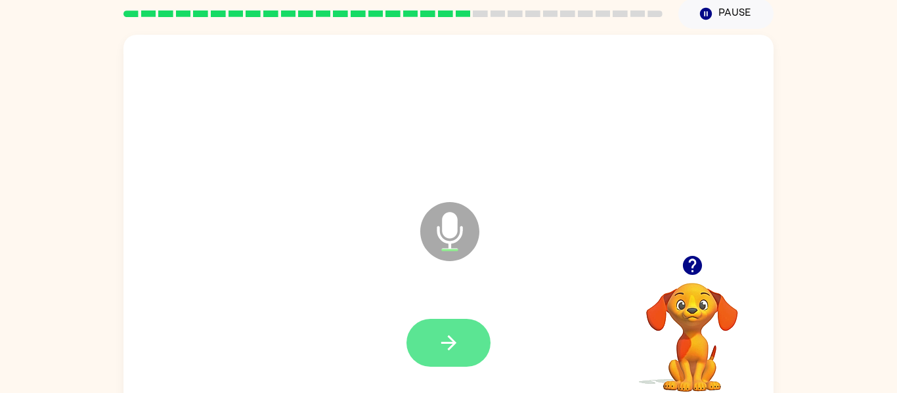
click at [474, 334] on button "button" at bounding box center [449, 343] width 84 height 48
click at [417, 342] on button "button" at bounding box center [449, 343] width 84 height 48
click at [453, 346] on icon "button" at bounding box center [448, 343] width 23 height 23
click at [456, 360] on button "button" at bounding box center [449, 343] width 84 height 48
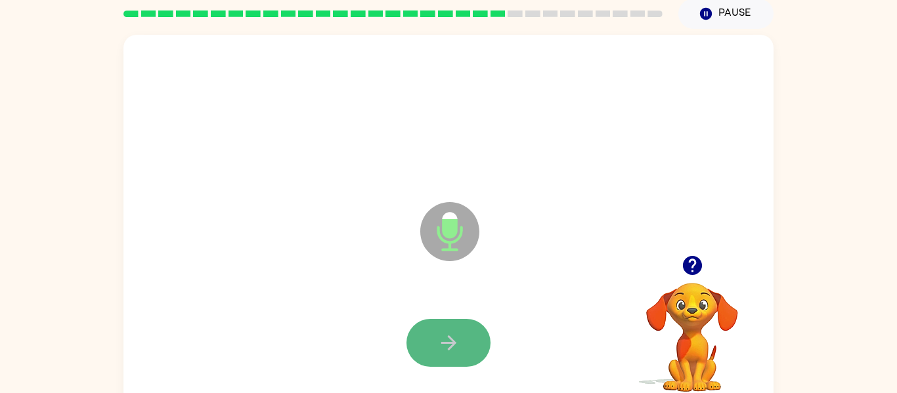
click at [456, 356] on button "button" at bounding box center [449, 343] width 84 height 48
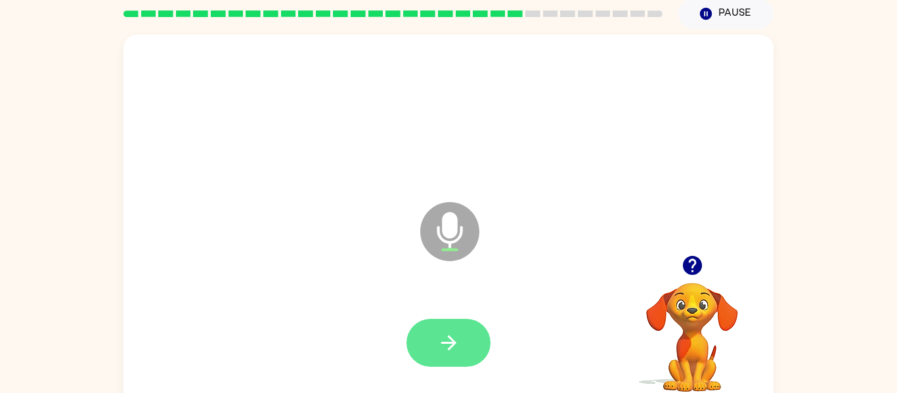
click at [458, 332] on icon "button" at bounding box center [448, 343] width 23 height 23
click at [431, 318] on div at bounding box center [449, 344] width 624 height 108
click at [428, 337] on button "button" at bounding box center [449, 343] width 84 height 48
click at [435, 340] on button "button" at bounding box center [449, 343] width 84 height 48
click at [475, 344] on button "button" at bounding box center [449, 343] width 84 height 48
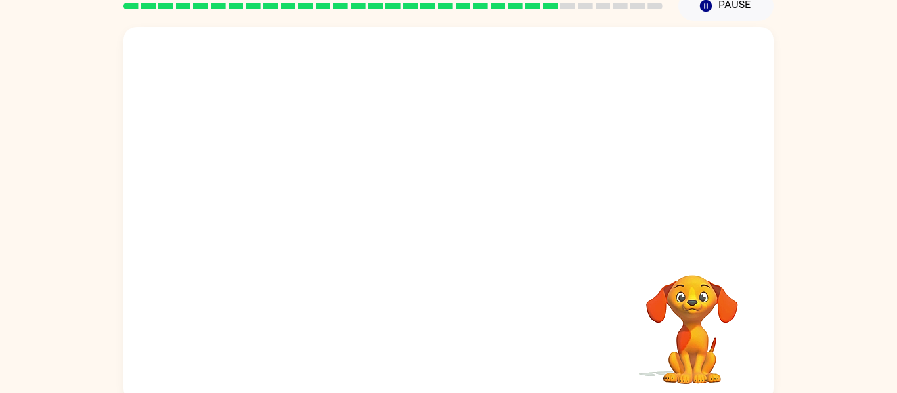
scroll to position [56, 0]
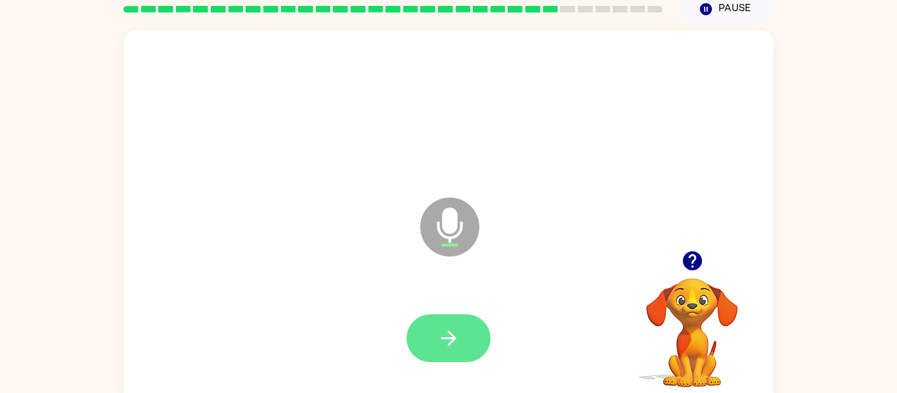
click at [453, 335] on icon "button" at bounding box center [448, 338] width 23 height 23
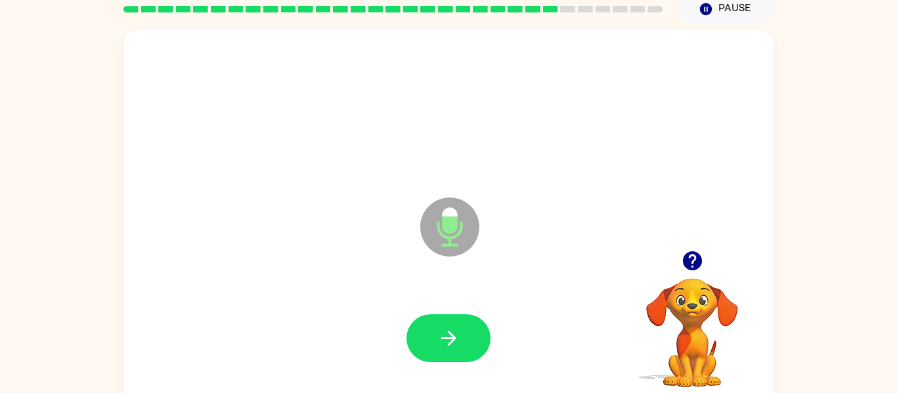
click at [453, 335] on icon "button" at bounding box center [448, 338] width 23 height 23
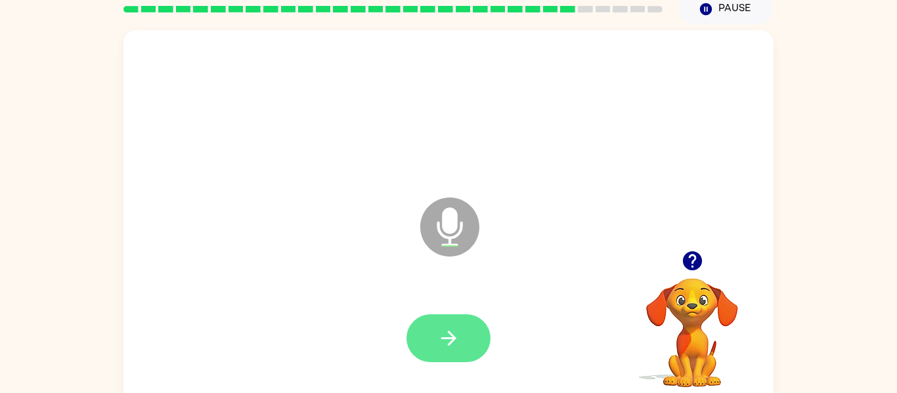
click at [445, 354] on button "button" at bounding box center [449, 339] width 84 height 48
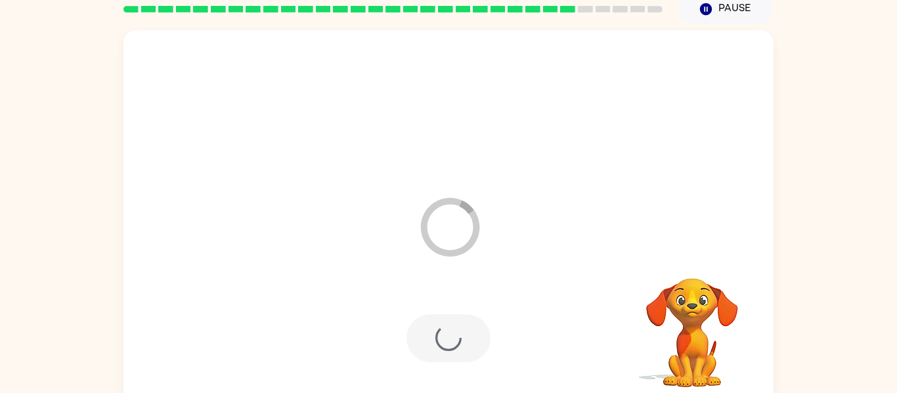
scroll to position [68, 0]
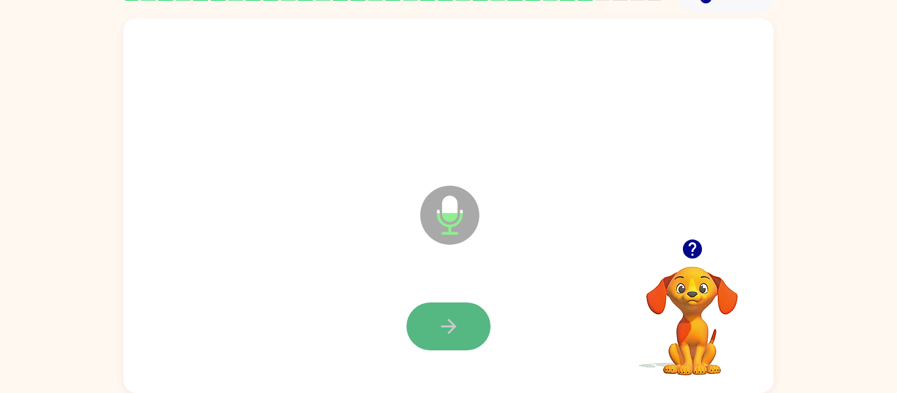
click at [457, 338] on button "button" at bounding box center [449, 327] width 84 height 48
click at [471, 333] on button "button" at bounding box center [449, 327] width 84 height 48
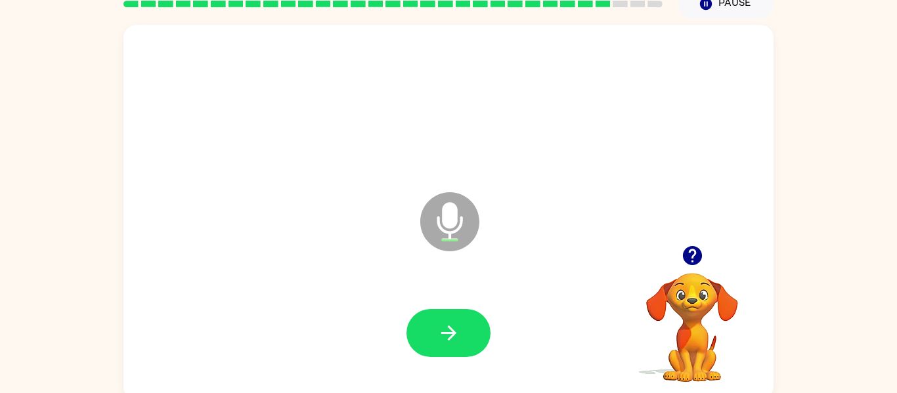
scroll to position [46, 0]
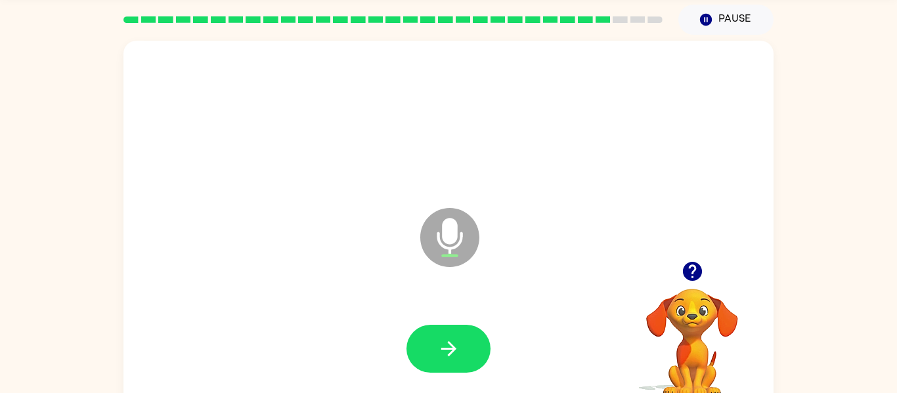
click at [471, 333] on button "button" at bounding box center [449, 349] width 84 height 48
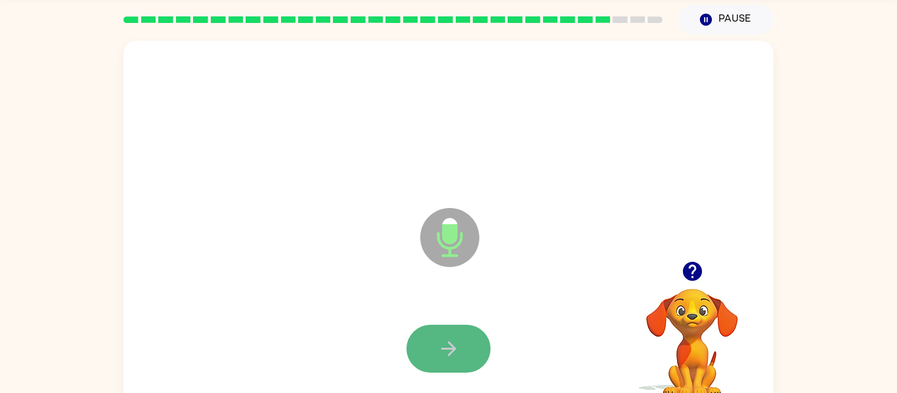
click at [447, 340] on icon "button" at bounding box center [448, 349] width 23 height 23
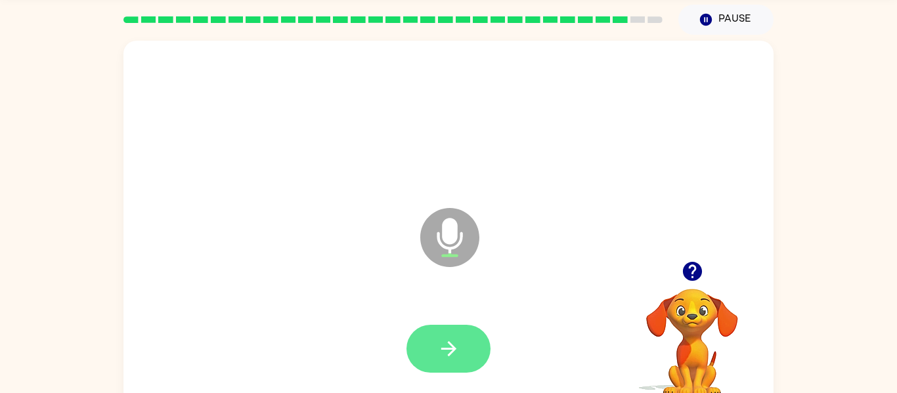
click at [443, 345] on icon "button" at bounding box center [448, 349] width 23 height 23
click at [441, 345] on icon "button" at bounding box center [448, 349] width 23 height 23
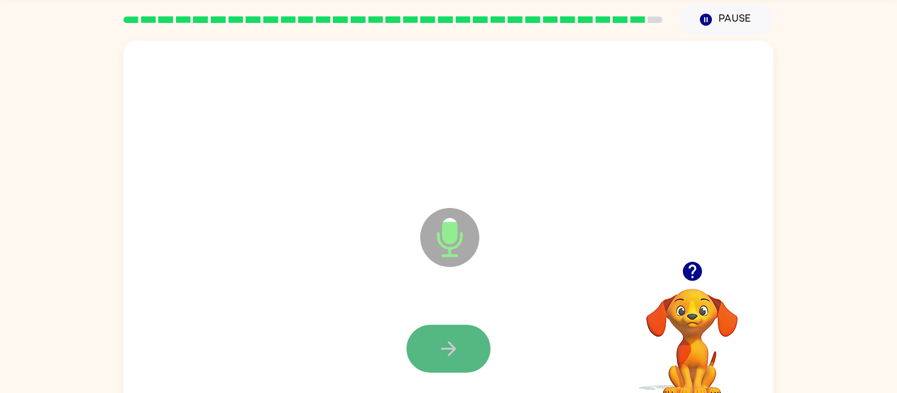
click at [431, 340] on button "button" at bounding box center [449, 349] width 84 height 48
